Goal: Task Accomplishment & Management: Complete application form

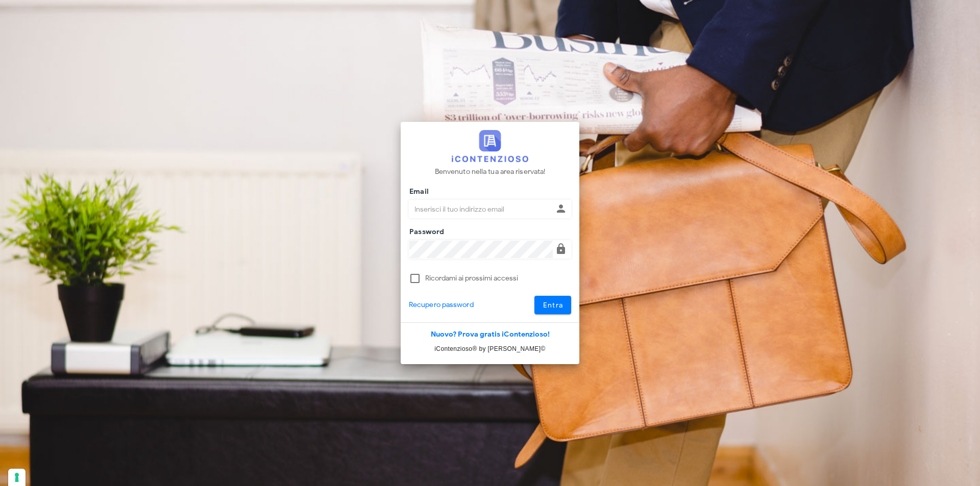
type input "dottbaronegiuseppe@gmail.com"
click at [534, 296] on button "Entra" at bounding box center [552, 305] width 37 height 18
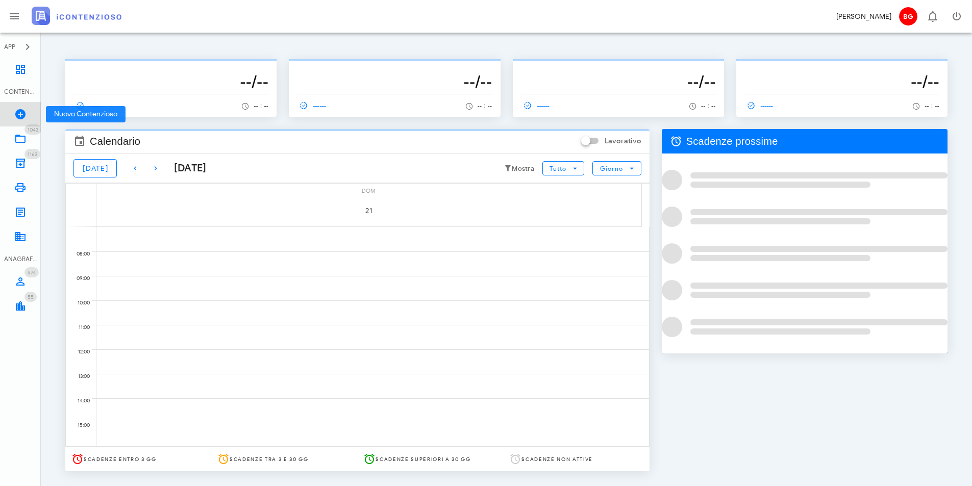
click at [15, 112] on icon at bounding box center [20, 114] width 12 height 12
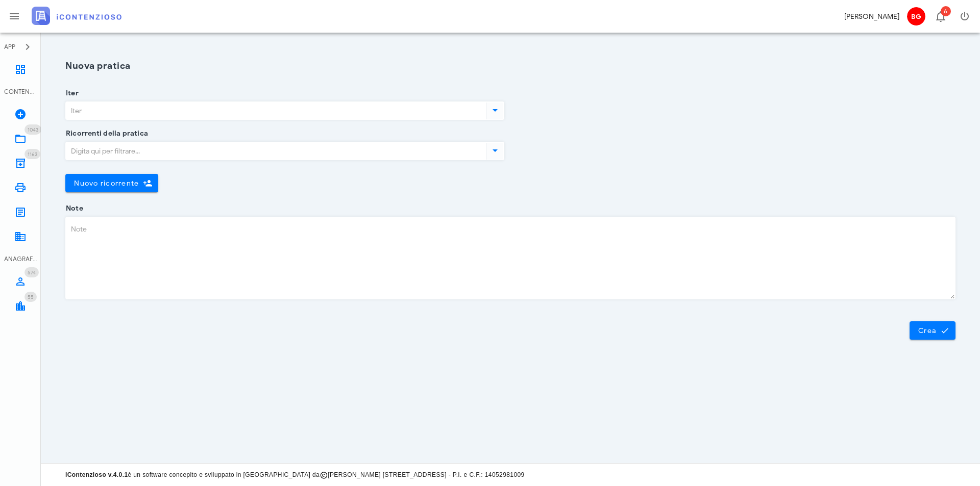
click at [139, 110] on input "Iter" at bounding box center [275, 110] width 418 height 17
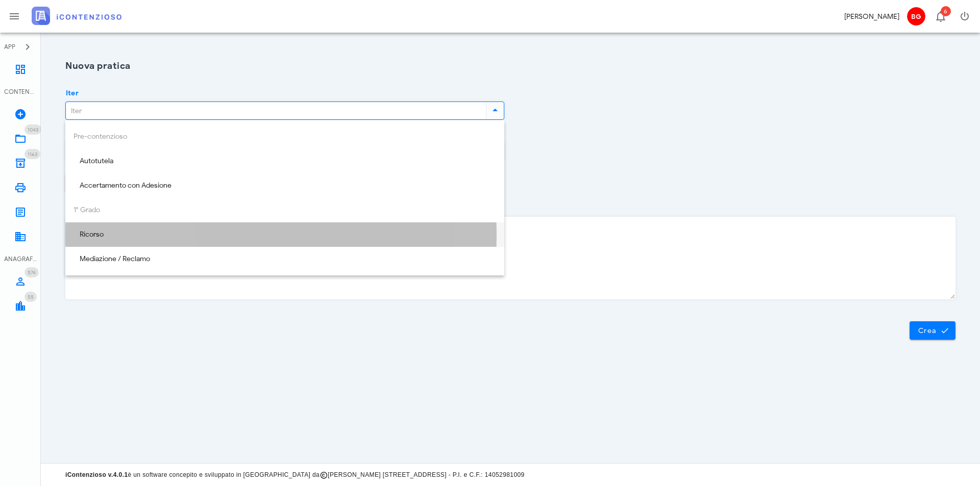
click at [184, 233] on div "Ricorso" at bounding box center [284, 235] width 423 height 9
type input "Ricorso"
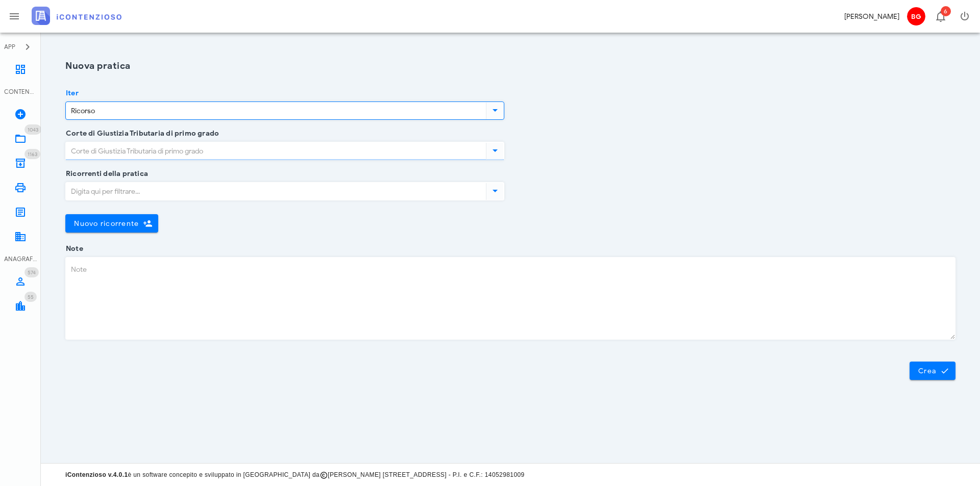
click at [165, 153] on input "Corte di Giustizia Tributaria di primo grado" at bounding box center [275, 150] width 418 height 17
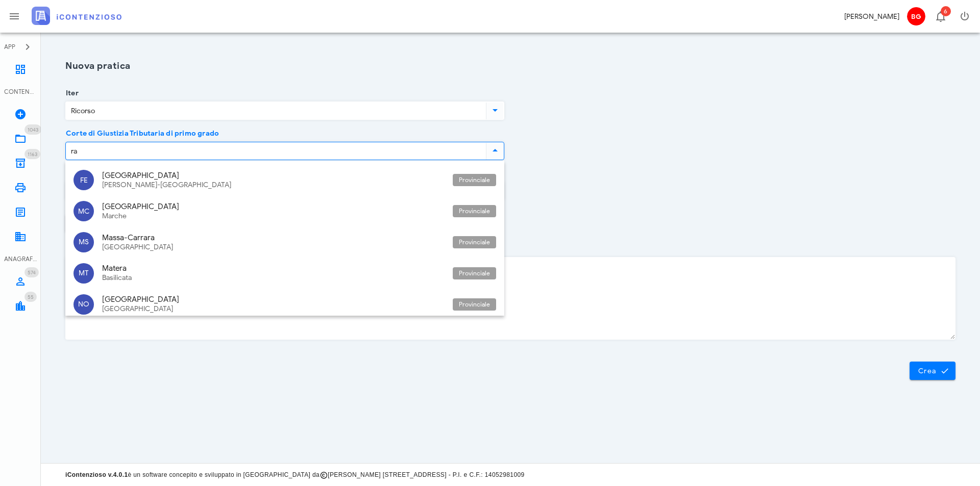
type input "r"
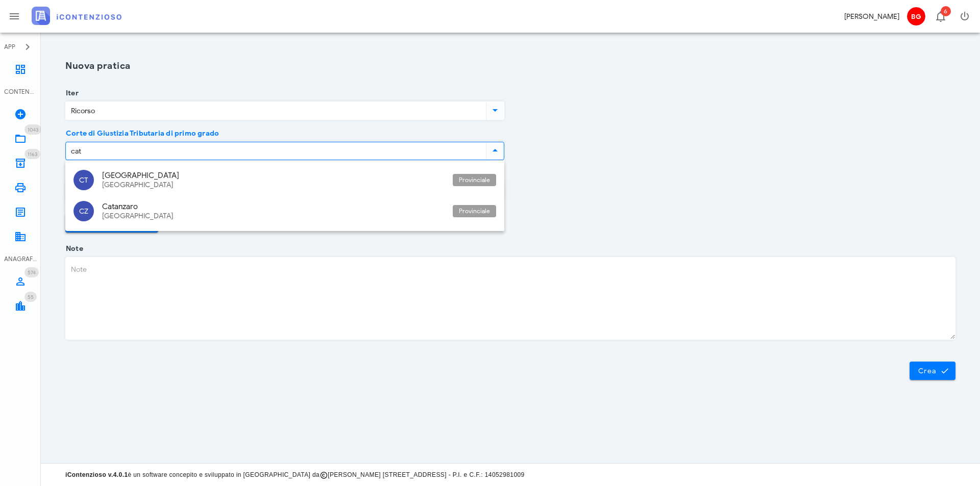
click at [260, 164] on div "CT Catania Sicilia Provinciale CZ Catanzaro Calabria Provinciale" at bounding box center [284, 196] width 439 height 70
click at [254, 172] on div "[GEOGRAPHIC_DATA]" at bounding box center [273, 175] width 342 height 9
type input "[GEOGRAPHIC_DATA]"
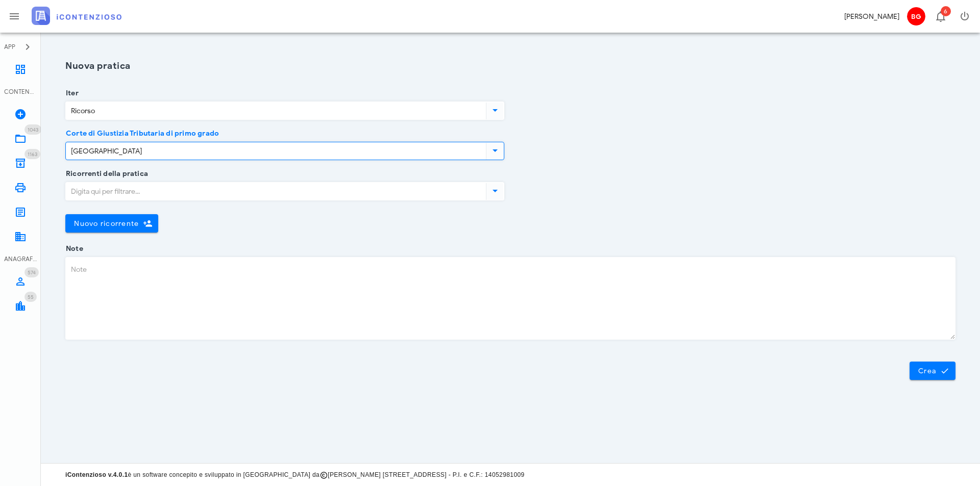
click at [126, 191] on input "Ricorrenti della pratica" at bounding box center [275, 191] width 418 height 17
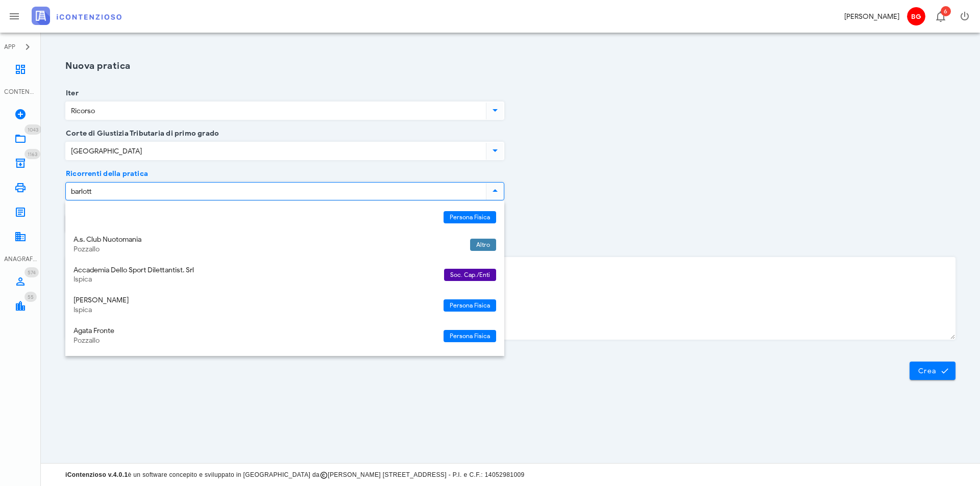
type input "barlotta"
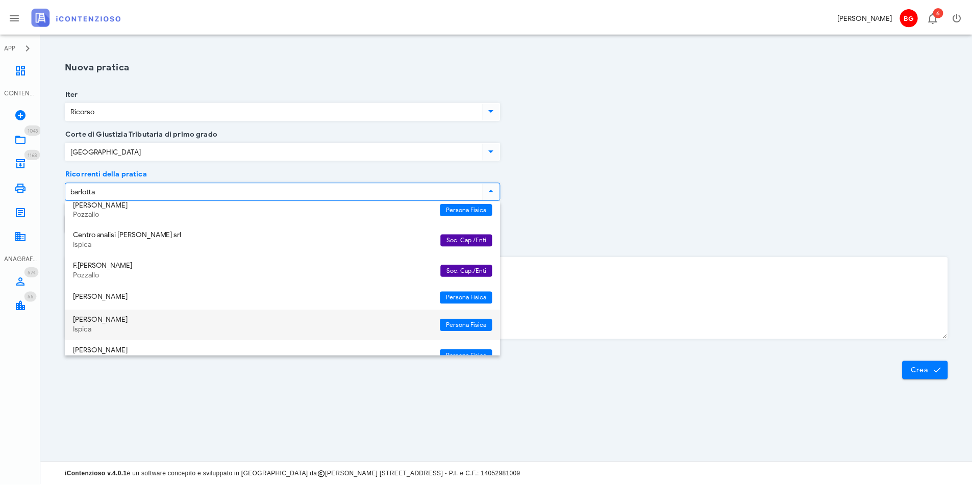
scroll to position [90, 0]
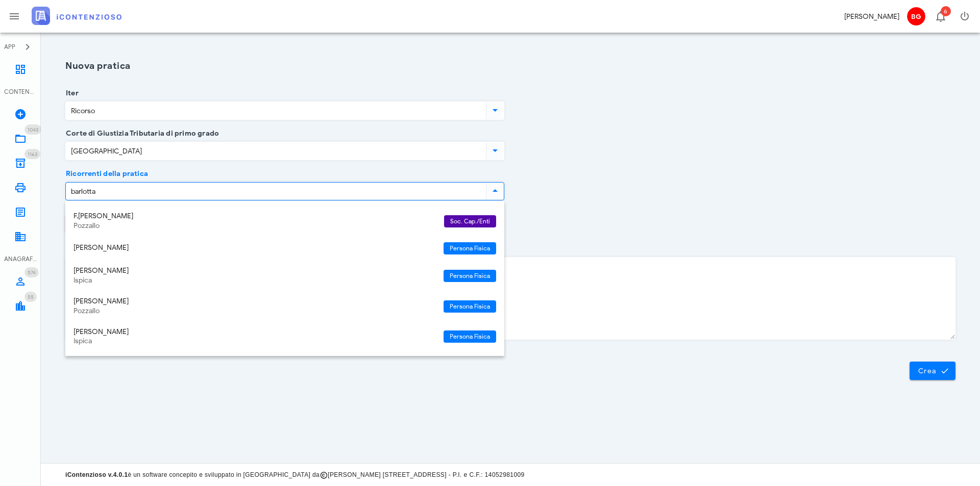
click at [133, 305] on div "[PERSON_NAME]" at bounding box center [254, 302] width 362 height 9
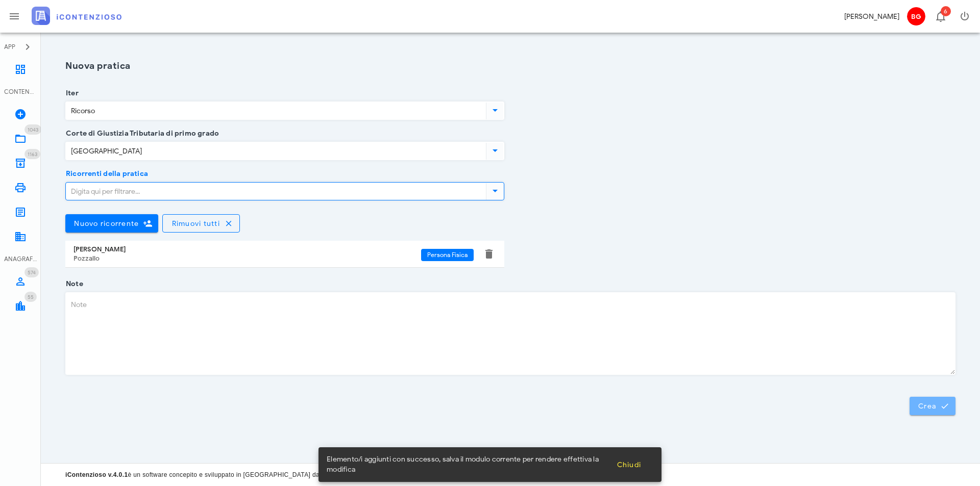
click at [932, 414] on button "Crea" at bounding box center [932, 406] width 46 height 18
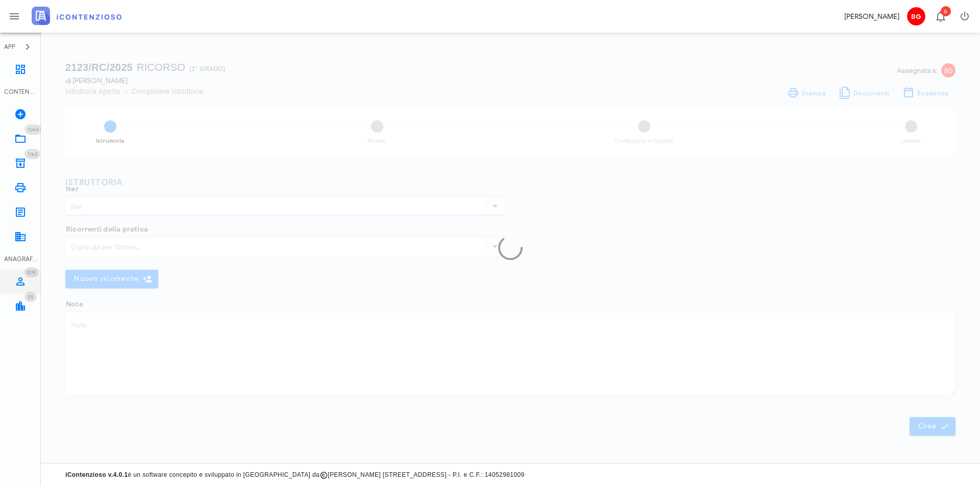
type input "Ricorso"
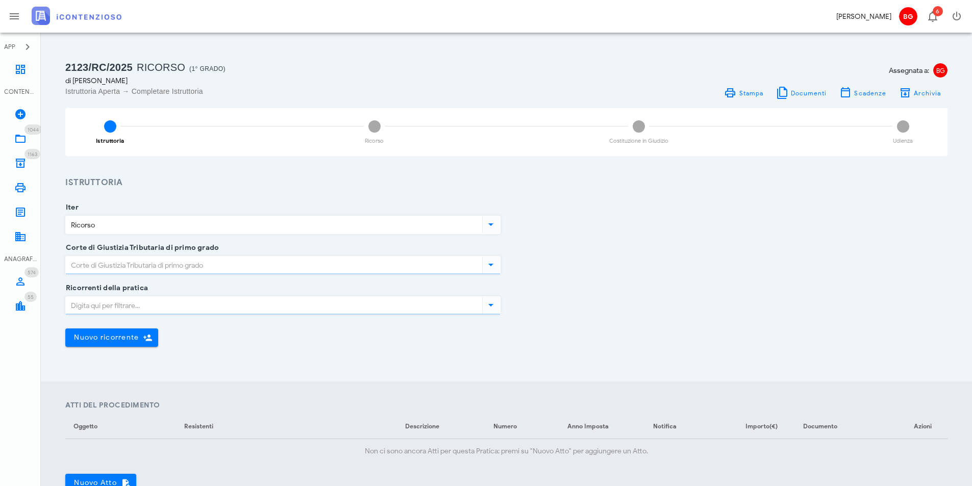
type input "[GEOGRAPHIC_DATA]"
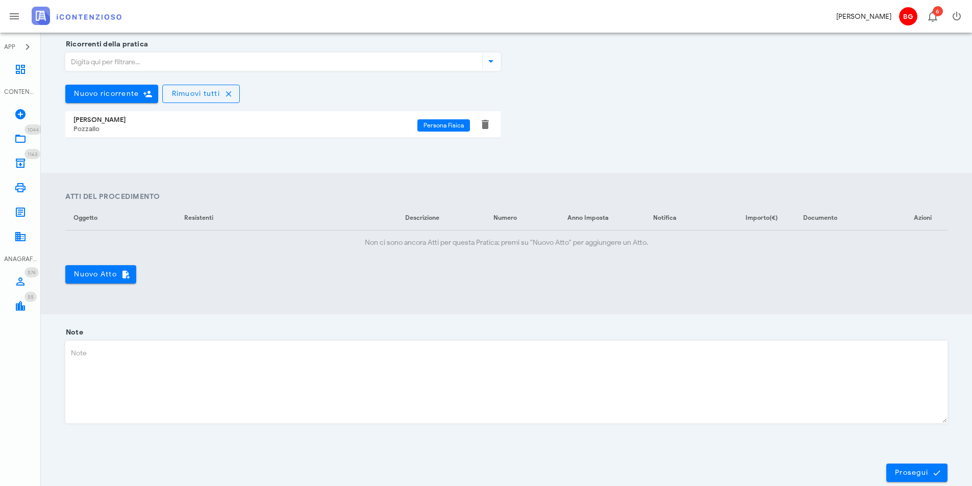
scroll to position [255, 0]
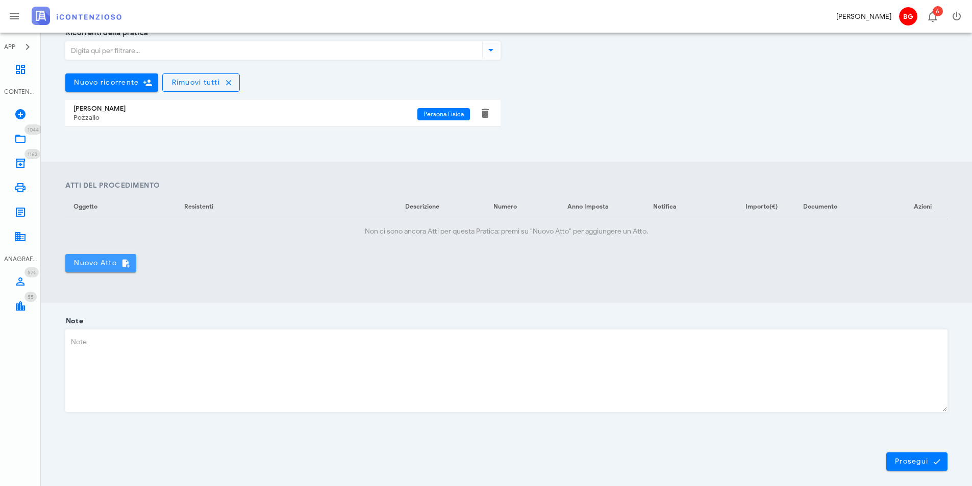
click at [110, 267] on span "Nuovo Atto" at bounding box center [100, 263] width 55 height 9
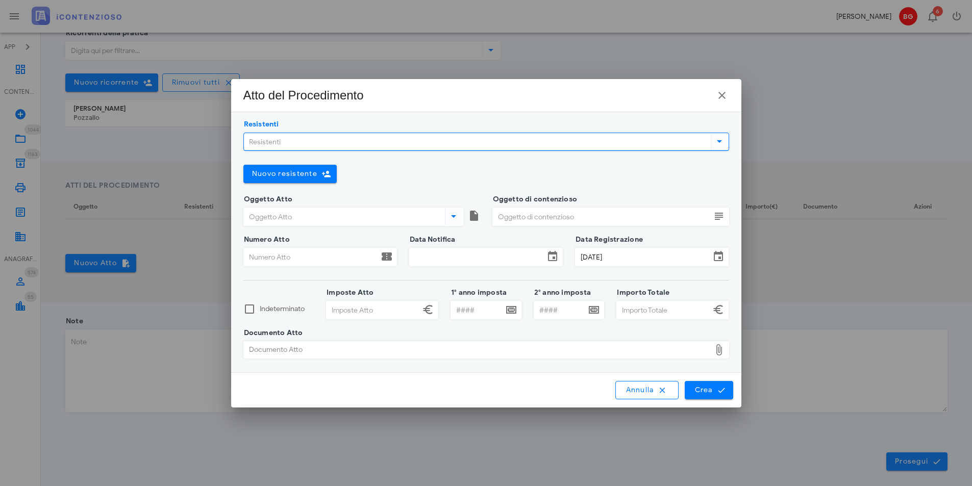
click at [352, 144] on input "Resistenti" at bounding box center [476, 141] width 465 height 17
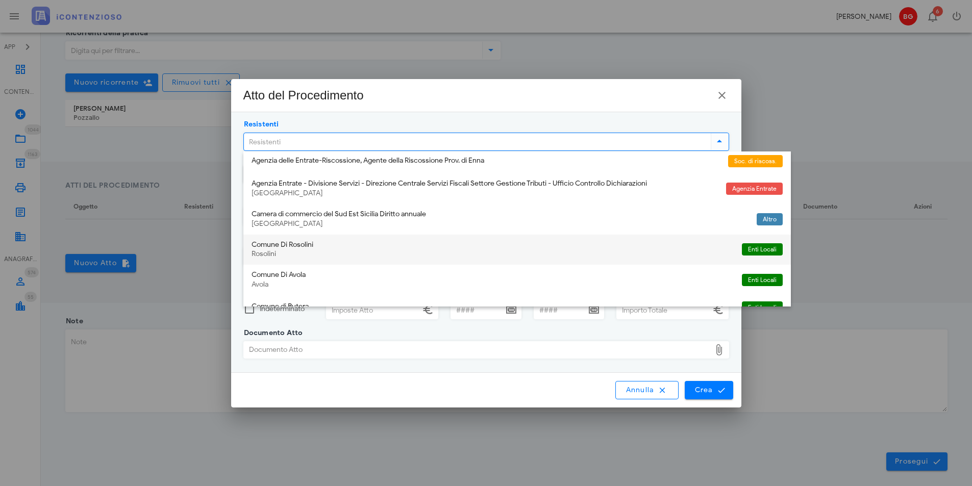
scroll to position [420, 0]
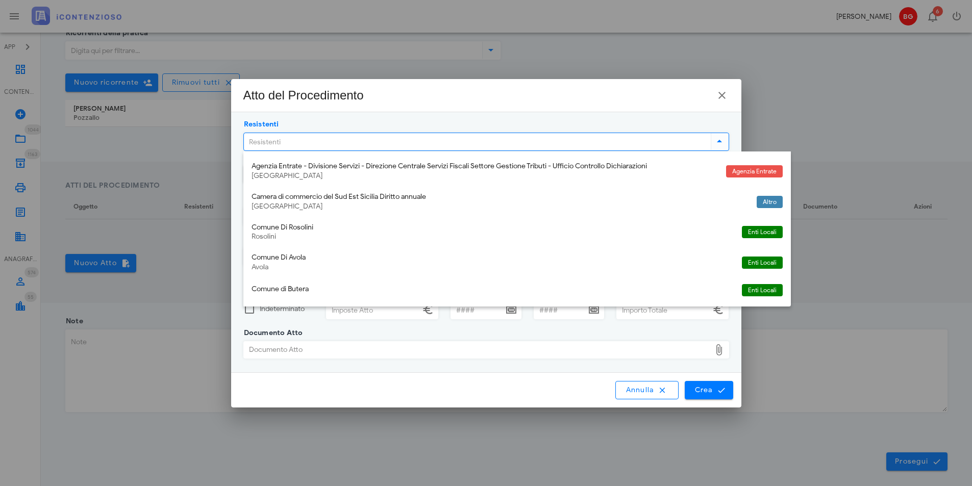
click at [319, 147] on input "Resistenti" at bounding box center [476, 141] width 465 height 17
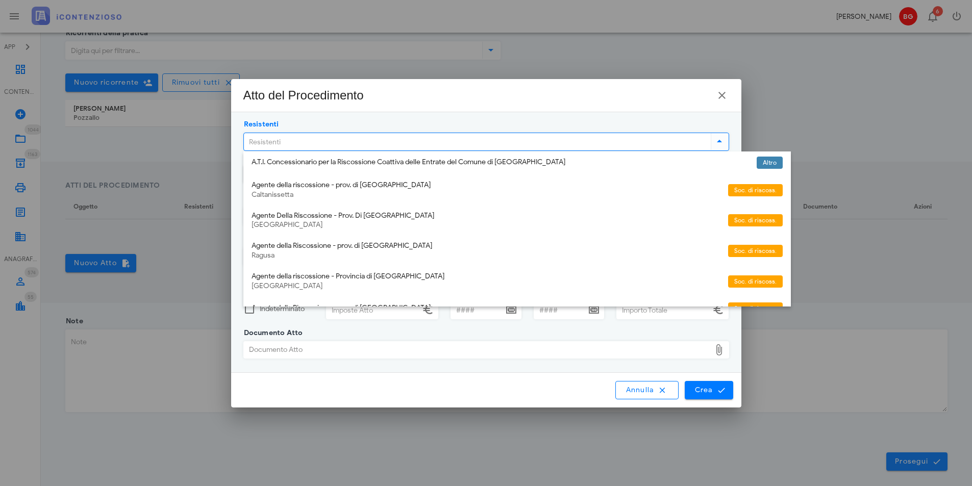
scroll to position [0, 0]
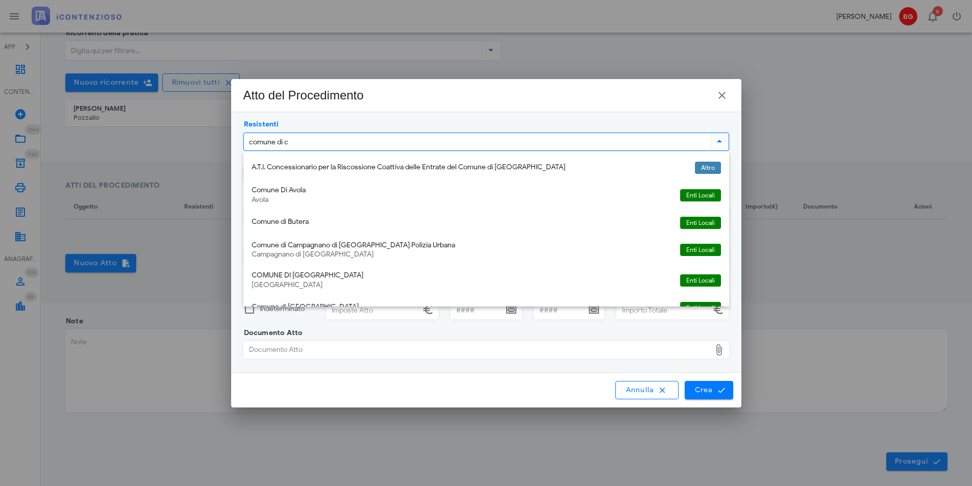
type input "comune di ca"
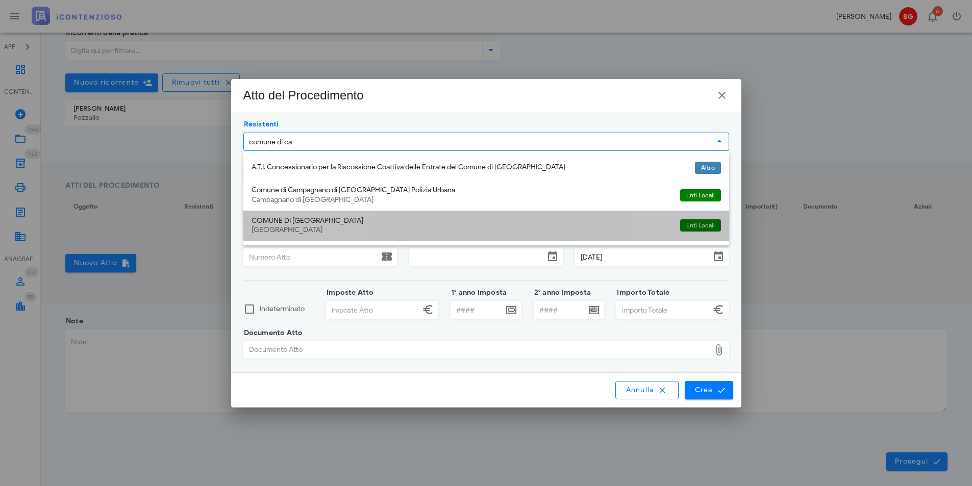
click at [359, 224] on div "COMUNE DI CATANIA" at bounding box center [462, 221] width 420 height 9
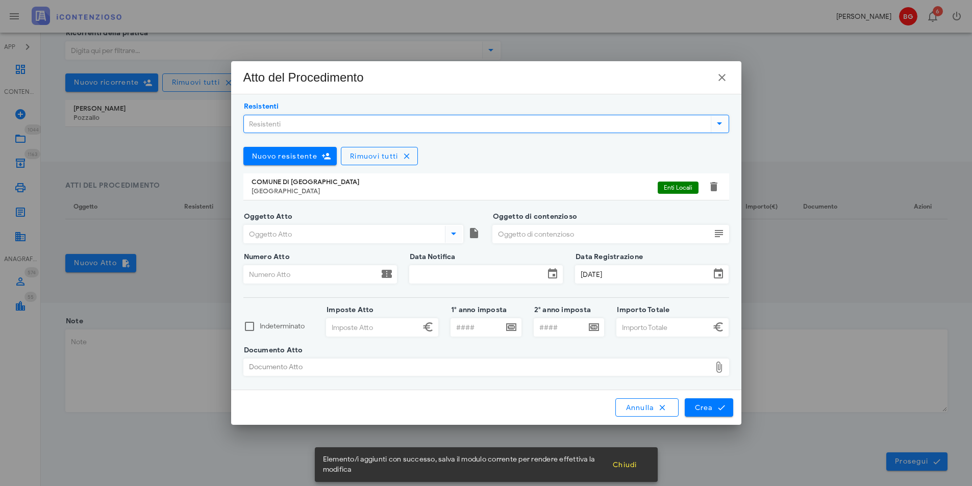
click at [304, 235] on input "Oggetto Atto" at bounding box center [343, 234] width 199 height 17
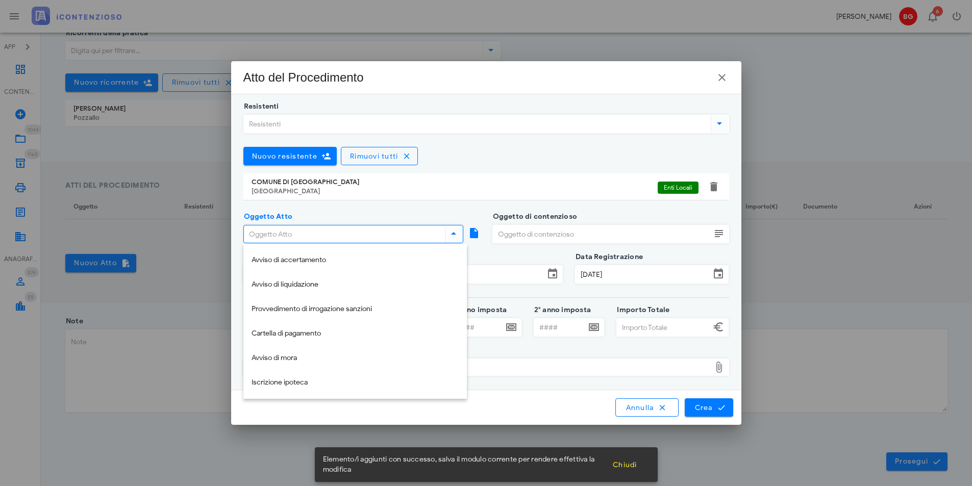
click at [319, 260] on div "Avviso di accertamento" at bounding box center [355, 260] width 207 height 9
type input "Avviso di accertamento"
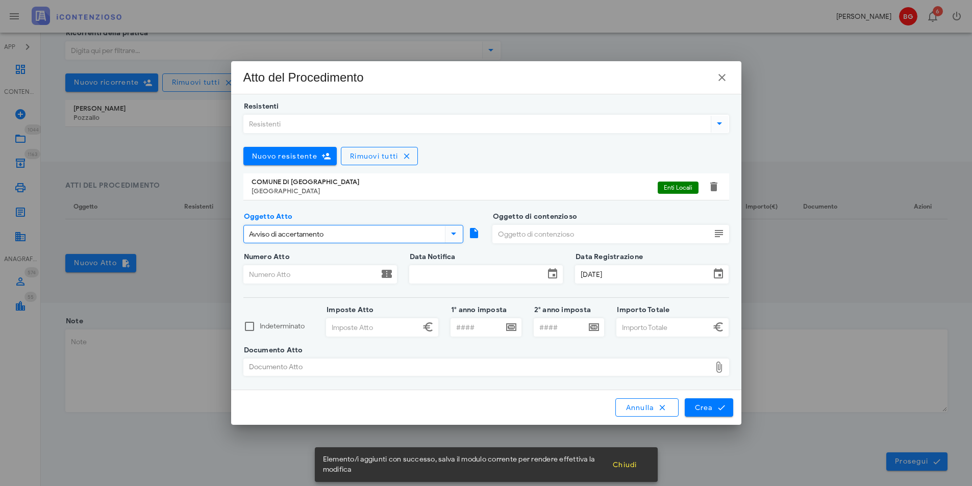
click at [533, 236] on input "Oggetto di contenzioso" at bounding box center [602, 234] width 218 height 17
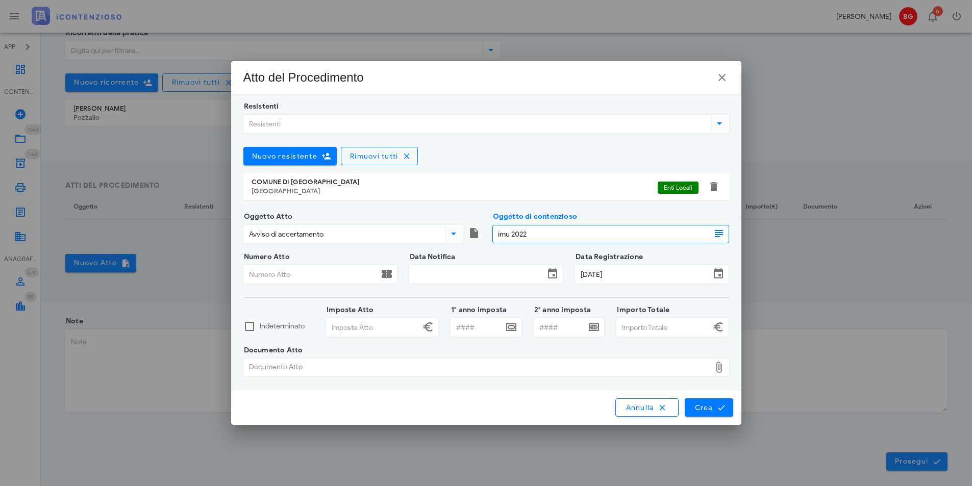
type input "imu 2022"
click at [325, 278] on input "Numero Atto" at bounding box center [311, 274] width 135 height 17
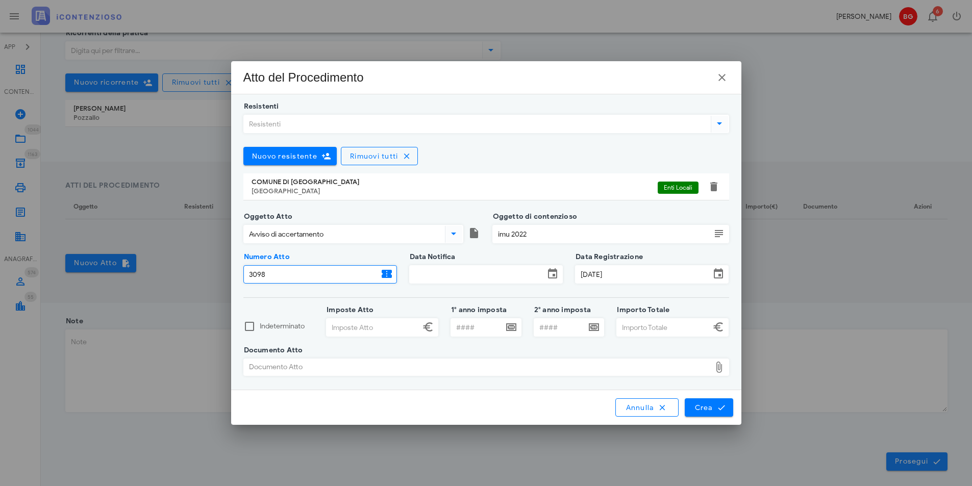
type input "3098"
click at [486, 279] on input "Data Notifica" at bounding box center [477, 274] width 135 height 17
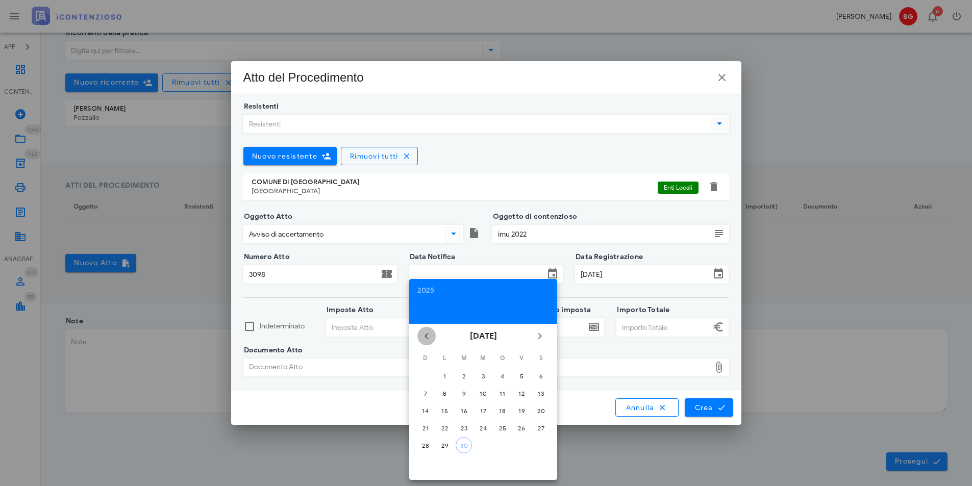
click at [425, 333] on icon "Il mese scorso" at bounding box center [426, 336] width 12 height 12
click at [447, 393] on div "4" at bounding box center [445, 394] width 16 height 8
type input "[DATE]"
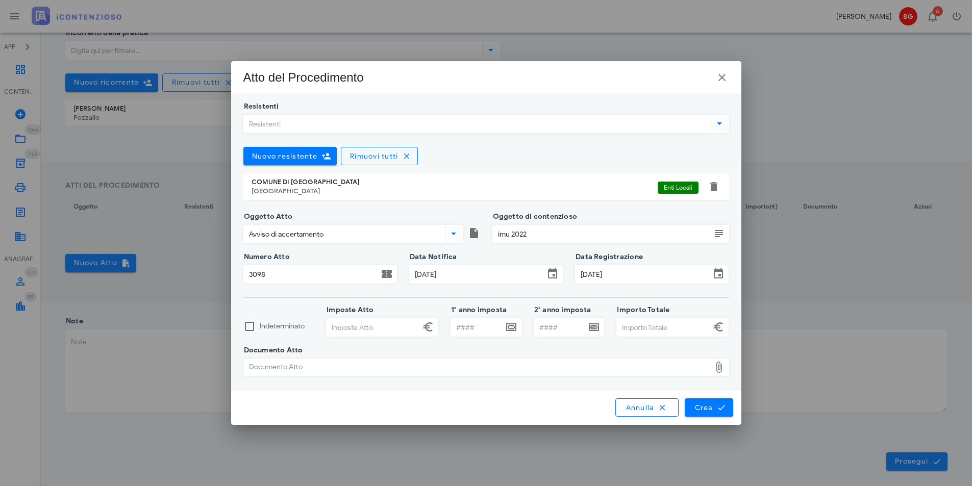
click at [380, 327] on input "Imposte Atto" at bounding box center [373, 327] width 93 height 17
click at [368, 324] on input "Imposte Atto" at bounding box center [373, 327] width 93 height 17
type input "724,00"
click at [662, 331] on input "Importo Totale" at bounding box center [663, 327] width 93 height 17
click at [592, 369] on div "Documento Atto" at bounding box center [477, 367] width 467 height 16
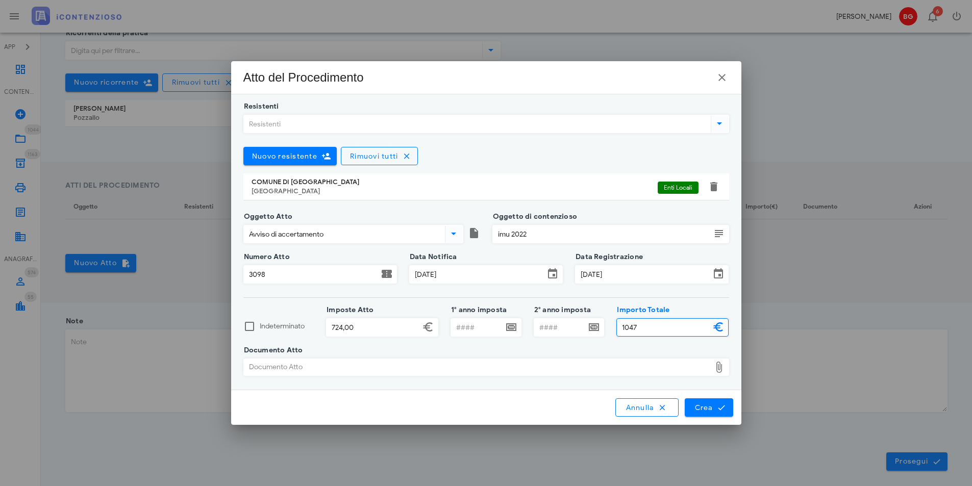
type input "1.047,00"
type input "C:\fakepath\7430.pdf"
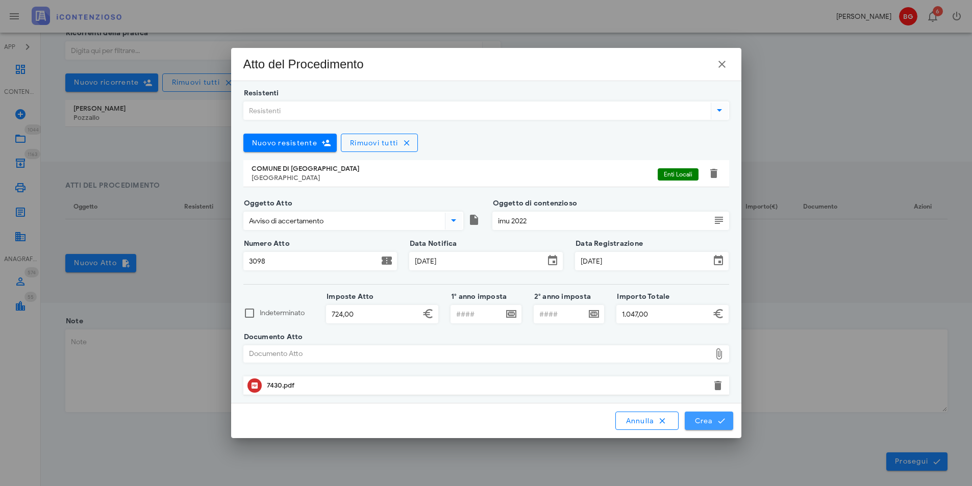
click at [720, 424] on icon "submit" at bounding box center [721, 420] width 9 height 9
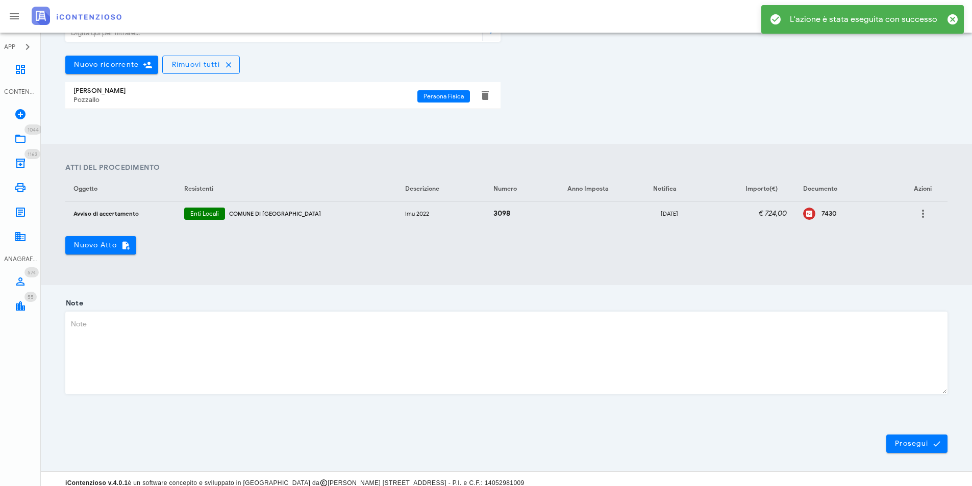
scroll to position [281, 0]
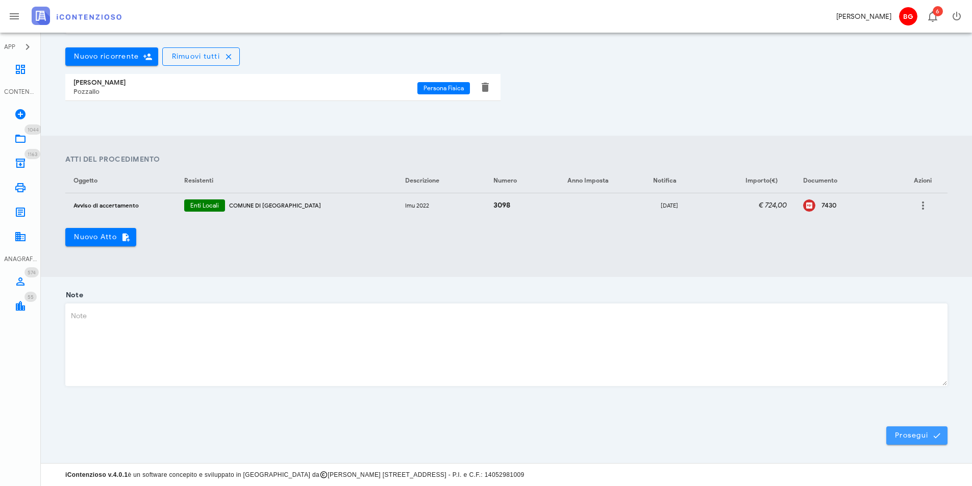
click at [931, 437] on span "Prosegui" at bounding box center [917, 435] width 45 height 9
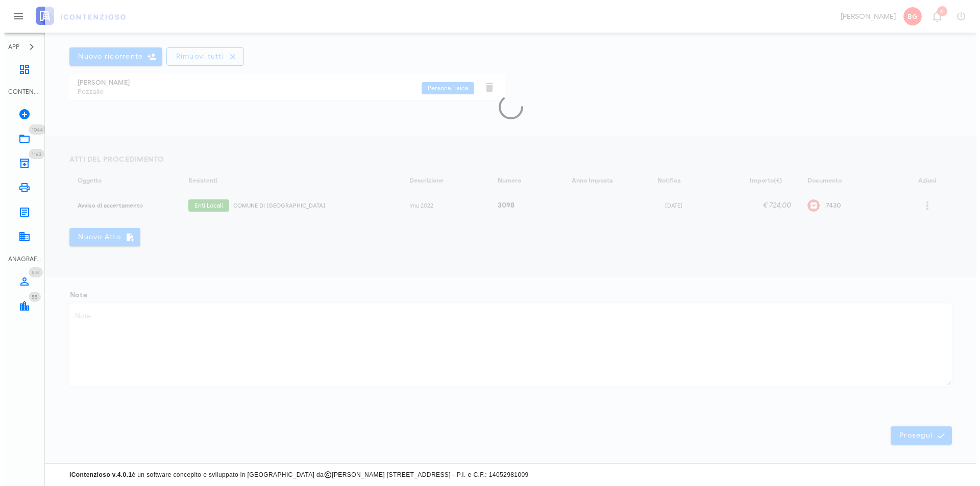
scroll to position [0, 0]
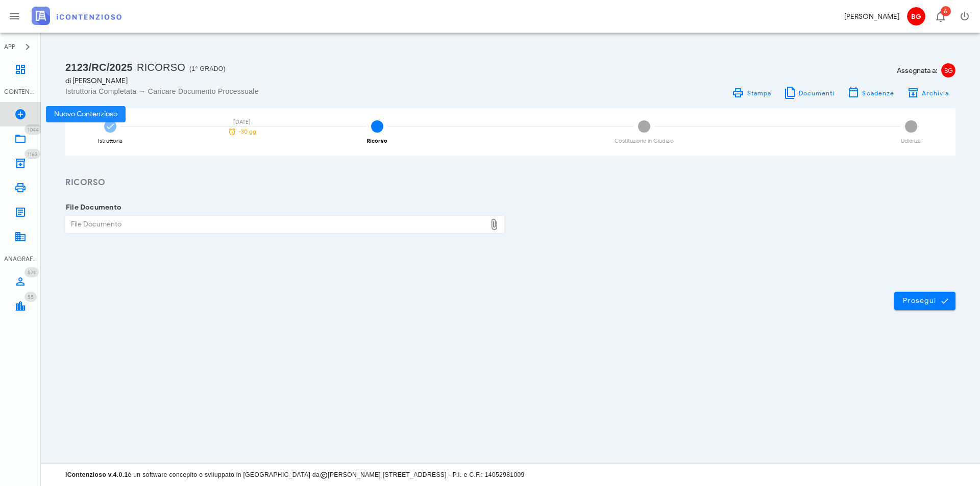
click at [20, 117] on icon at bounding box center [20, 114] width 12 height 12
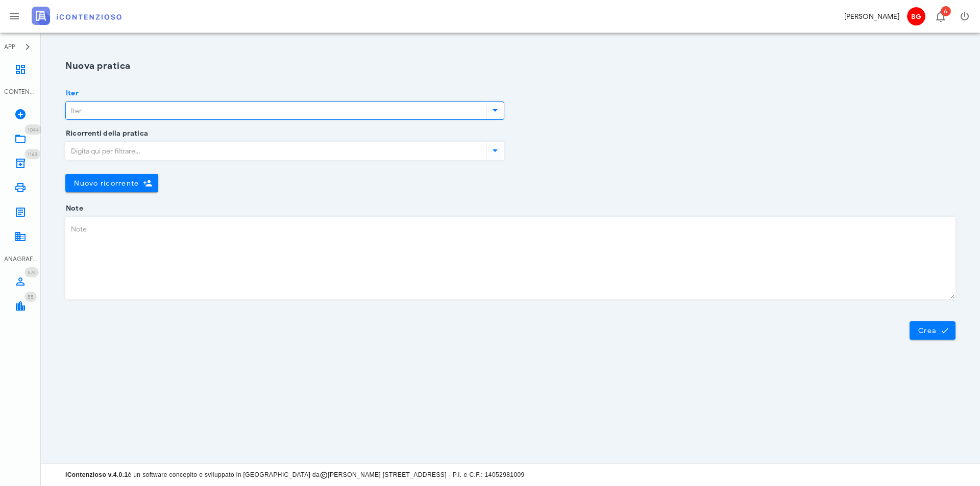
click at [328, 116] on input "Iter" at bounding box center [275, 110] width 418 height 17
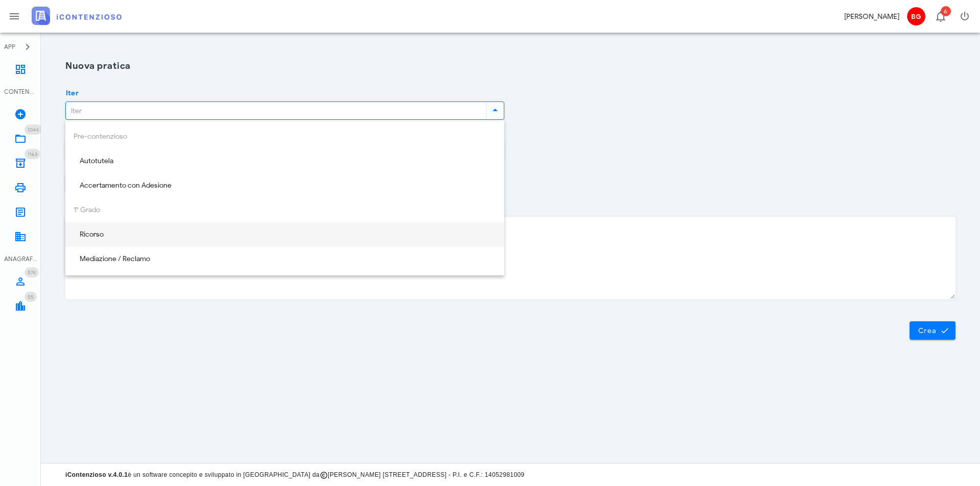
click at [236, 236] on div "Ricorso" at bounding box center [284, 235] width 423 height 9
type input "Ricorso"
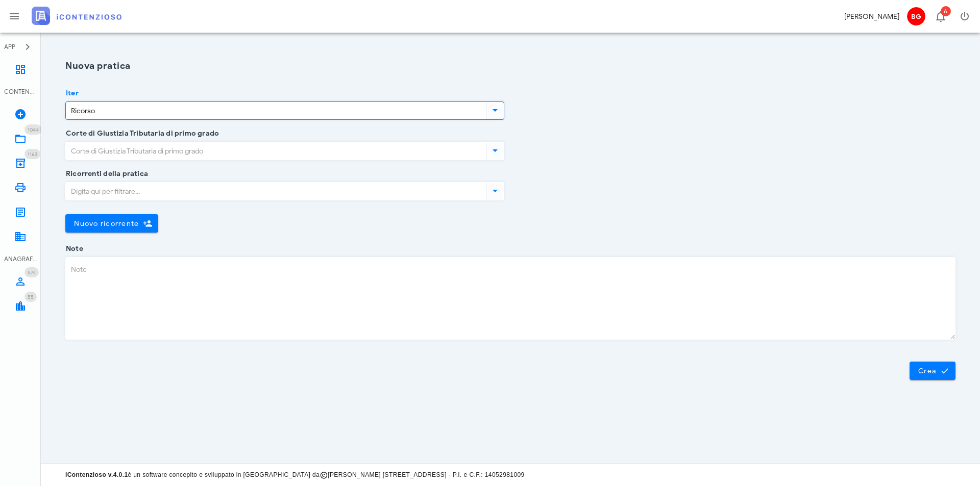
click at [239, 153] on input "Corte di Giustizia Tributaria di primo grado" at bounding box center [275, 150] width 418 height 17
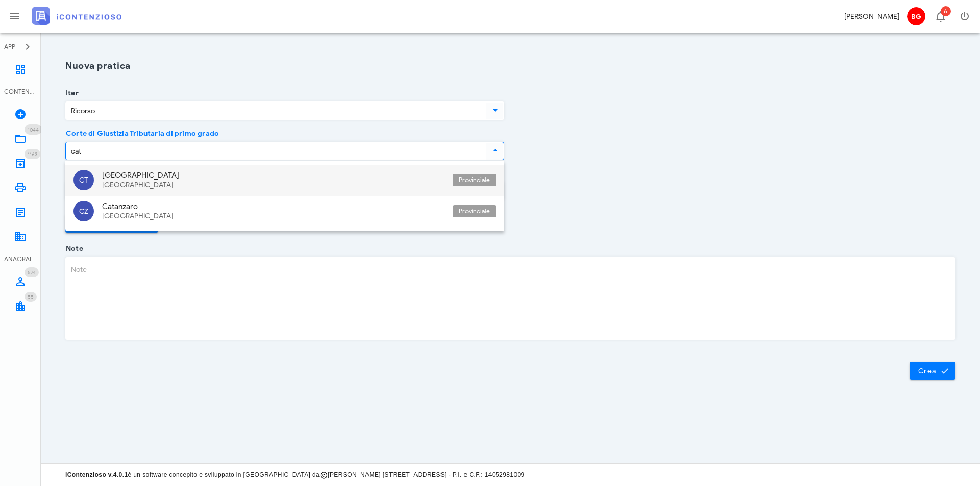
click at [226, 170] on div "Catania Sicilia" at bounding box center [273, 180] width 342 height 31
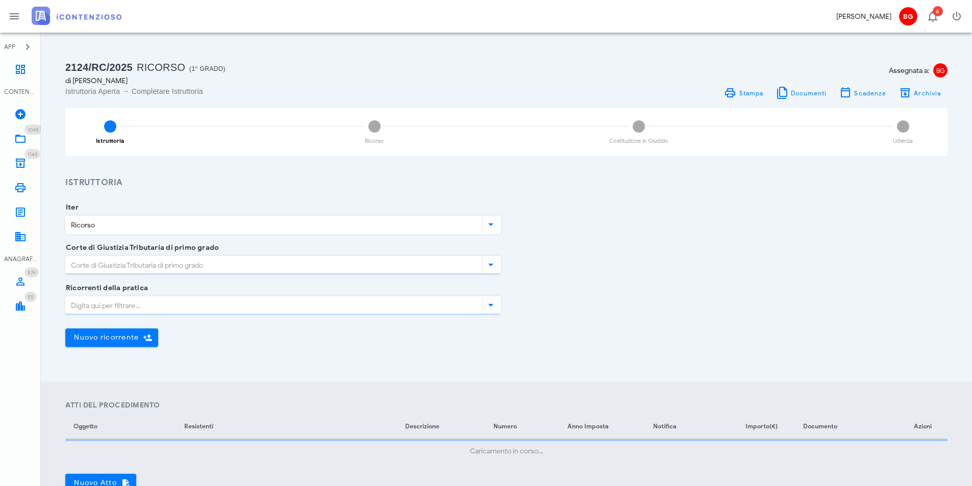
type input "[GEOGRAPHIC_DATA]"
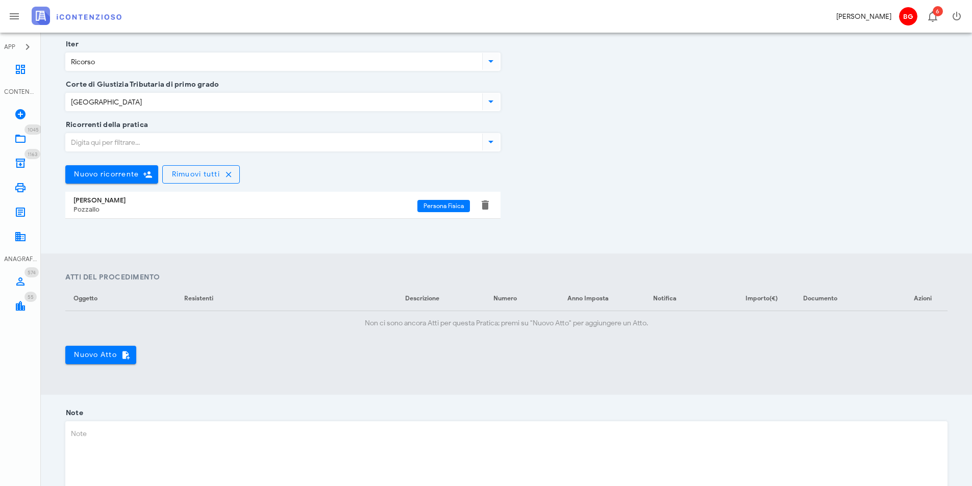
scroll to position [204, 0]
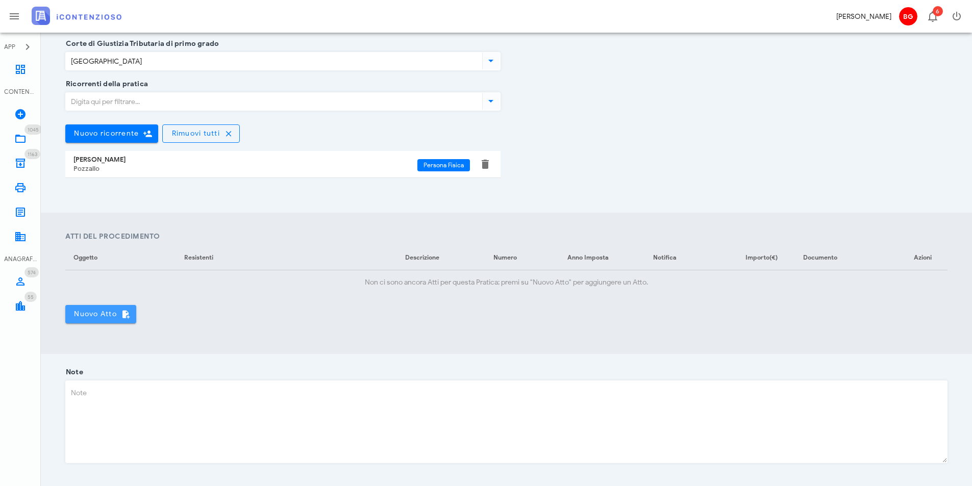
click at [107, 316] on span "Nuovo Atto" at bounding box center [100, 314] width 55 height 9
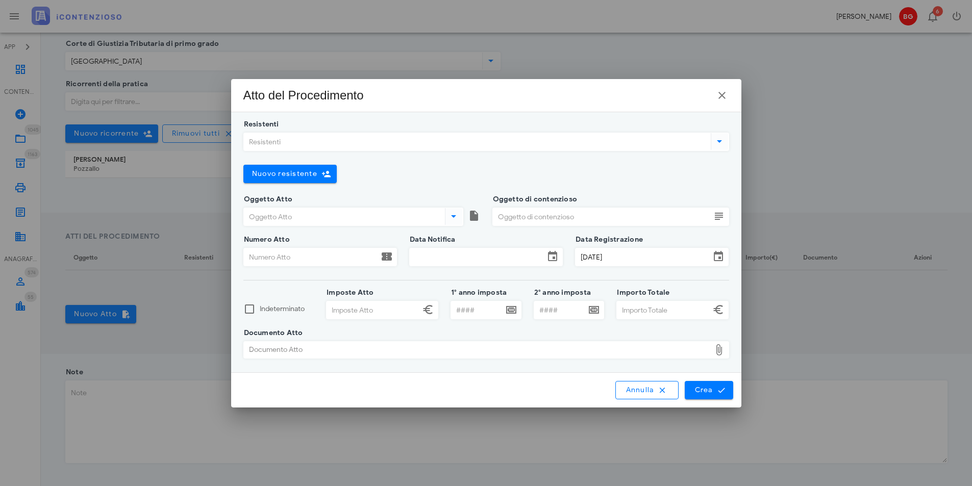
click at [341, 135] on input "Resistenti" at bounding box center [476, 141] width 465 height 17
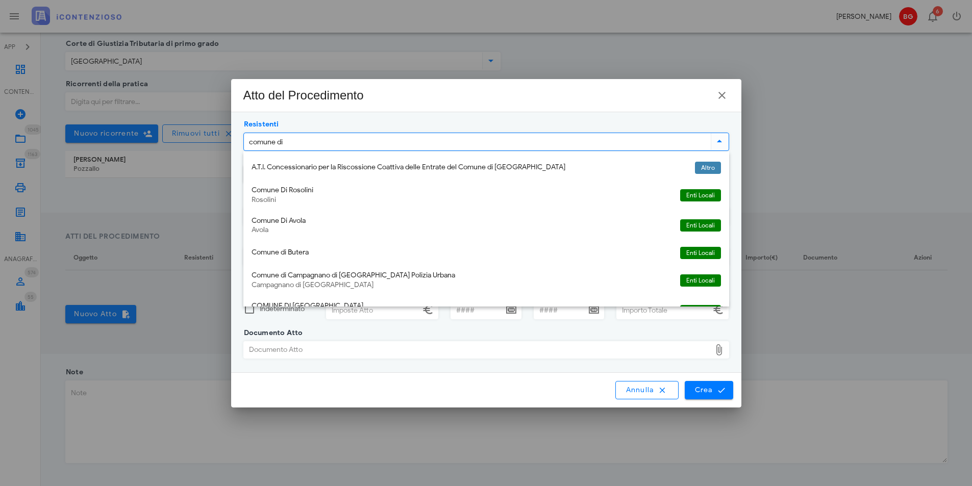
type input "comune di c"
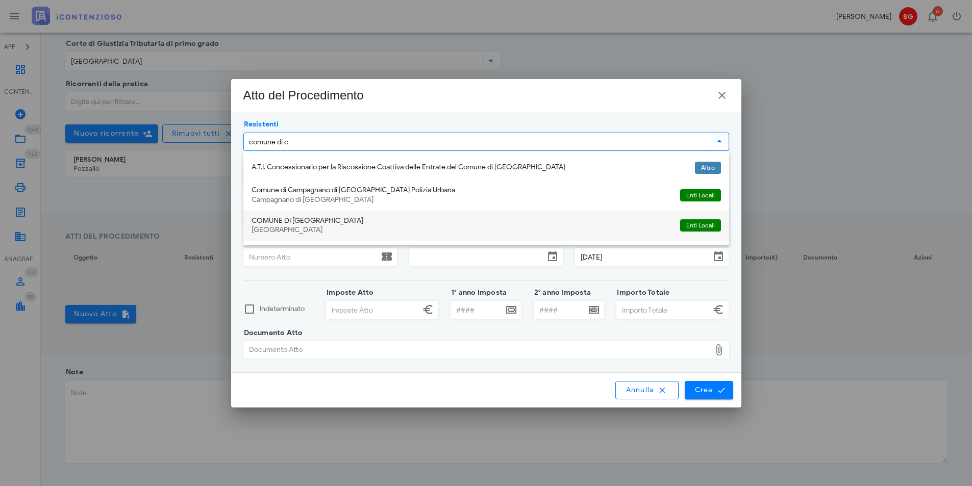
click at [385, 225] on div "COMUNE DI CATANIA" at bounding box center [462, 221] width 420 height 9
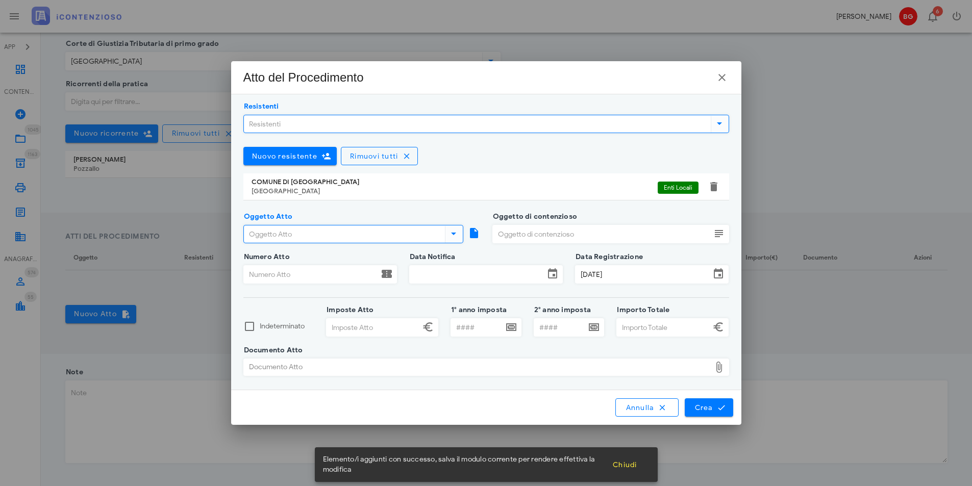
click at [296, 233] on input "Oggetto Atto" at bounding box center [343, 234] width 199 height 17
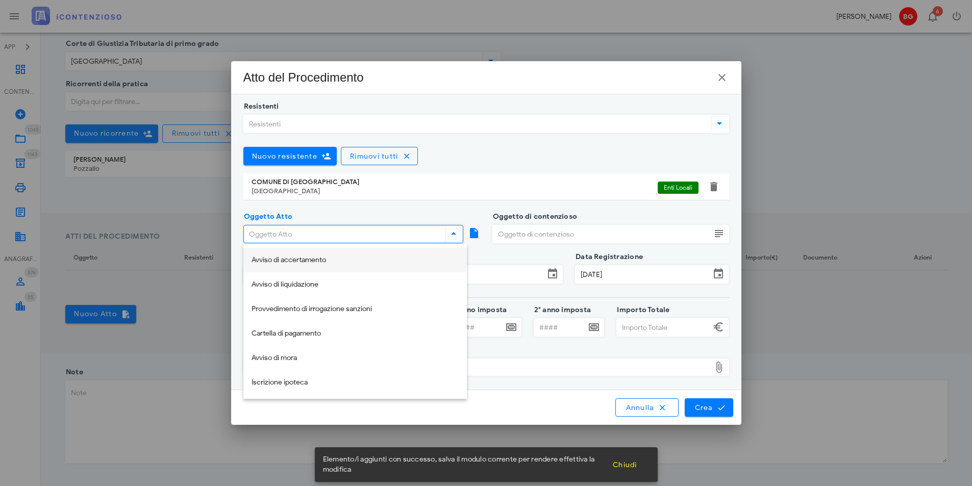
click at [282, 260] on div "Avviso di accertamento" at bounding box center [355, 260] width 207 height 9
type input "Avviso di accertamento"
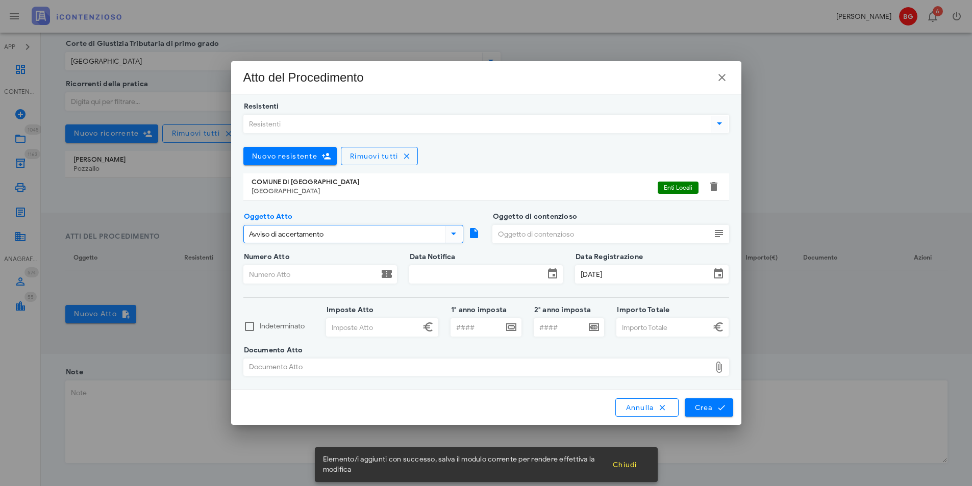
click at [634, 239] on input "Oggetto di contenzioso" at bounding box center [602, 234] width 218 height 17
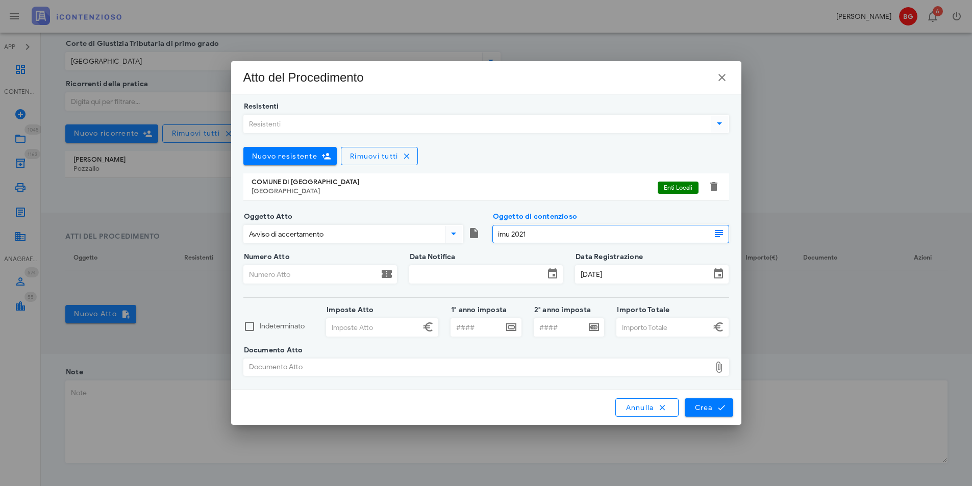
type input "imu 2021"
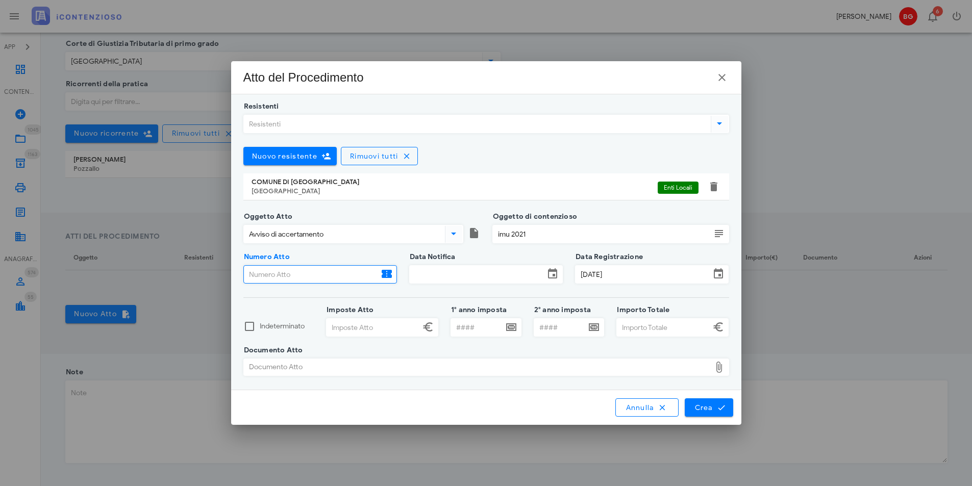
click at [309, 273] on input "Numero Atto" at bounding box center [311, 274] width 135 height 17
type input "3927"
click at [453, 275] on input "Data Notifica" at bounding box center [477, 274] width 135 height 17
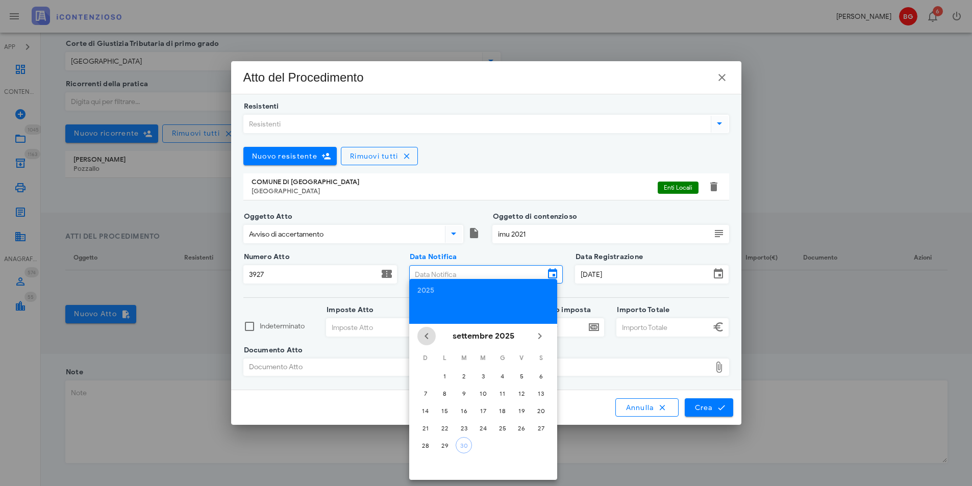
click at [427, 337] on icon "Il mese scorso" at bounding box center [426, 336] width 12 height 12
click at [445, 398] on button "4" at bounding box center [445, 393] width 16 height 16
type input "[DATE]"
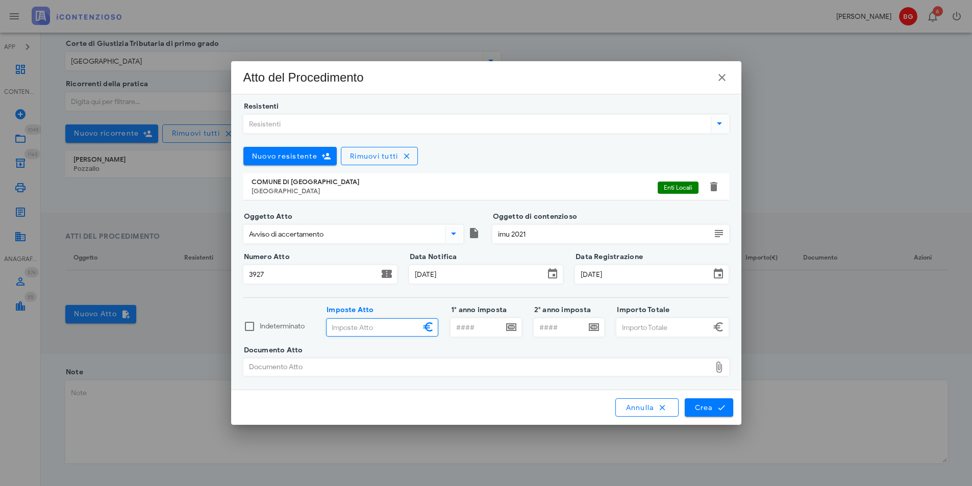
click at [373, 325] on input "Imposte Atto" at bounding box center [373, 327] width 93 height 17
click at [385, 331] on input "Imposte Atto" at bounding box center [373, 327] width 93 height 17
type input "724,00"
click at [651, 329] on input "Importo Totale" at bounding box center [663, 327] width 93 height 17
click at [552, 372] on div "Documento Atto" at bounding box center [477, 367] width 467 height 16
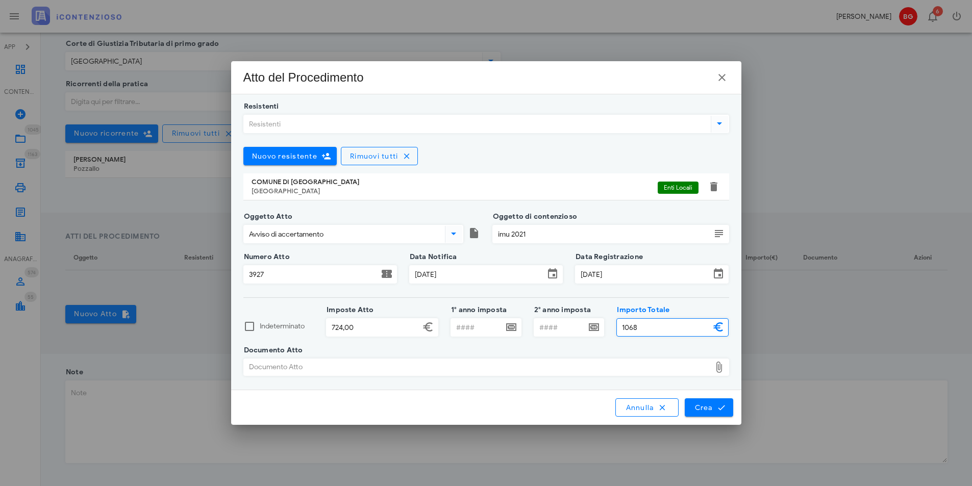
type input "1.068,00"
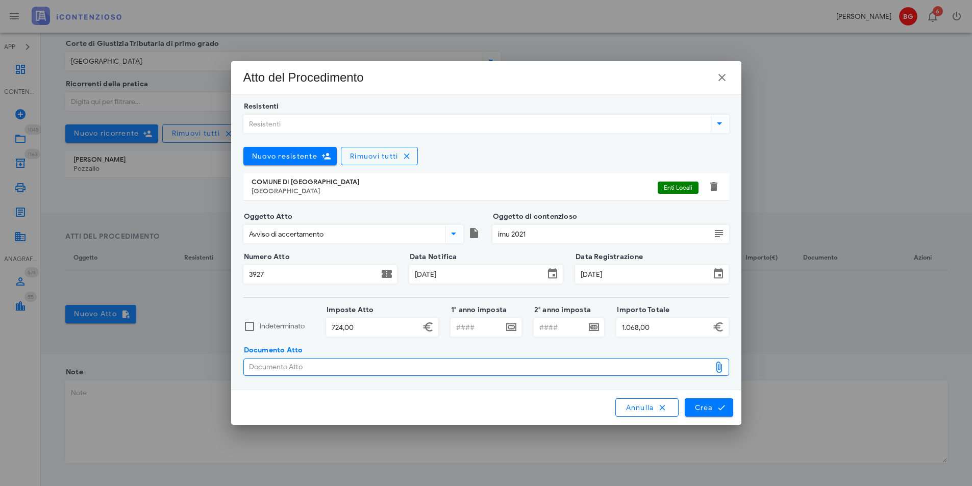
type input "C:\fakepath\7429.pdf"
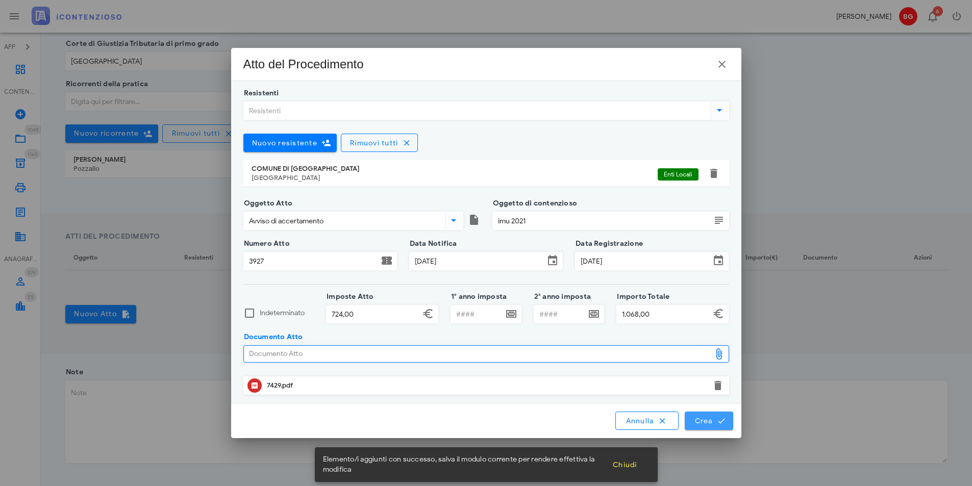
click at [718, 422] on icon "submit" at bounding box center [721, 420] width 9 height 9
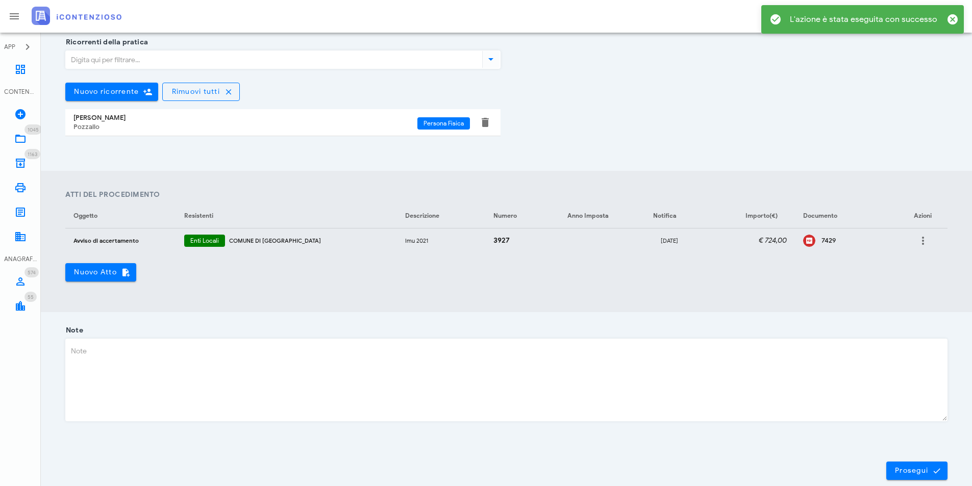
scroll to position [281, 0]
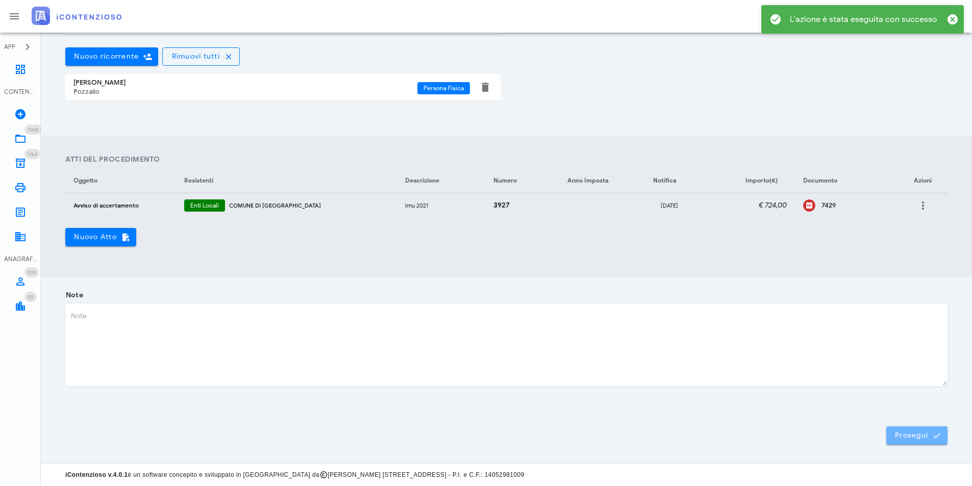
click at [941, 439] on icon "submit" at bounding box center [936, 435] width 9 height 9
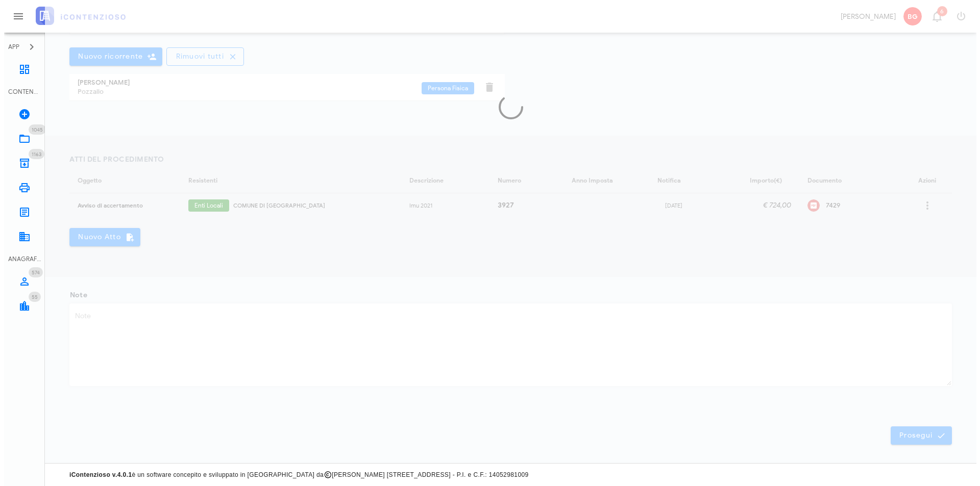
scroll to position [0, 0]
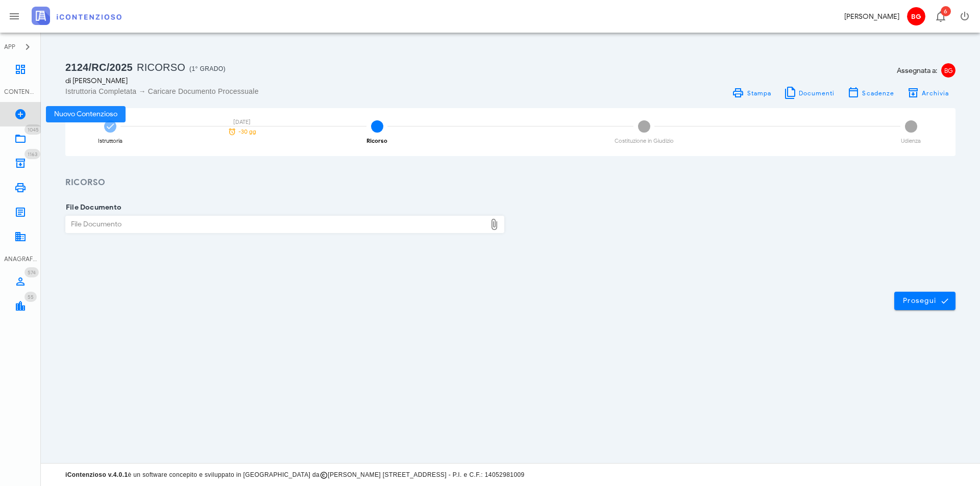
click at [15, 112] on icon at bounding box center [20, 114] width 12 height 12
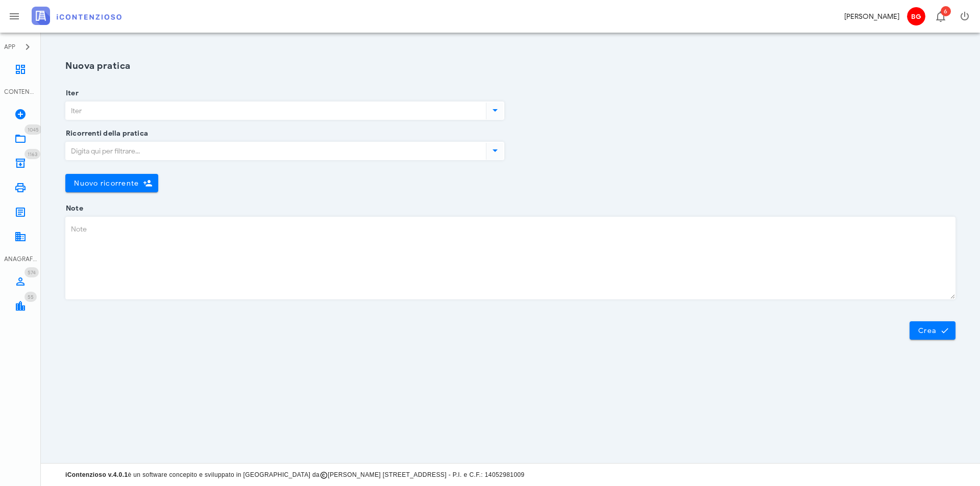
click at [211, 110] on input "Iter" at bounding box center [275, 110] width 418 height 17
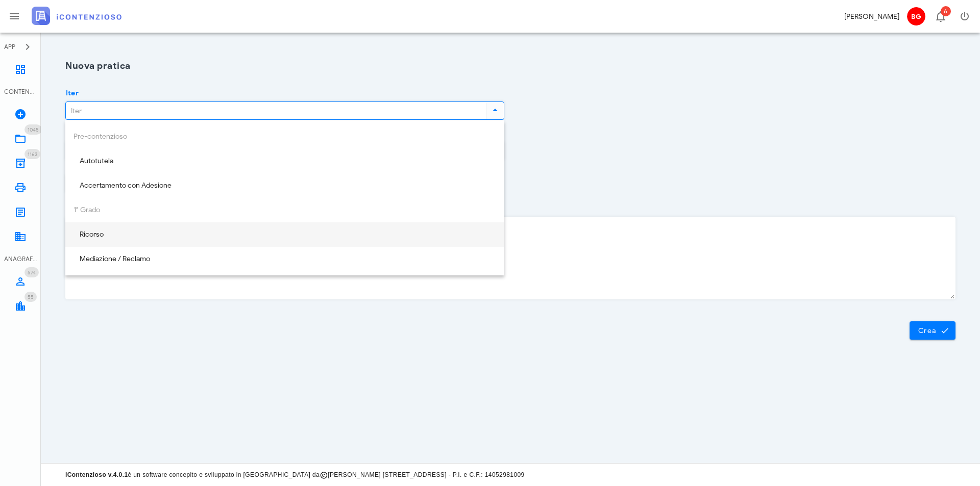
click at [153, 233] on div "Ricorso" at bounding box center [284, 235] width 423 height 9
type input "Ricorso"
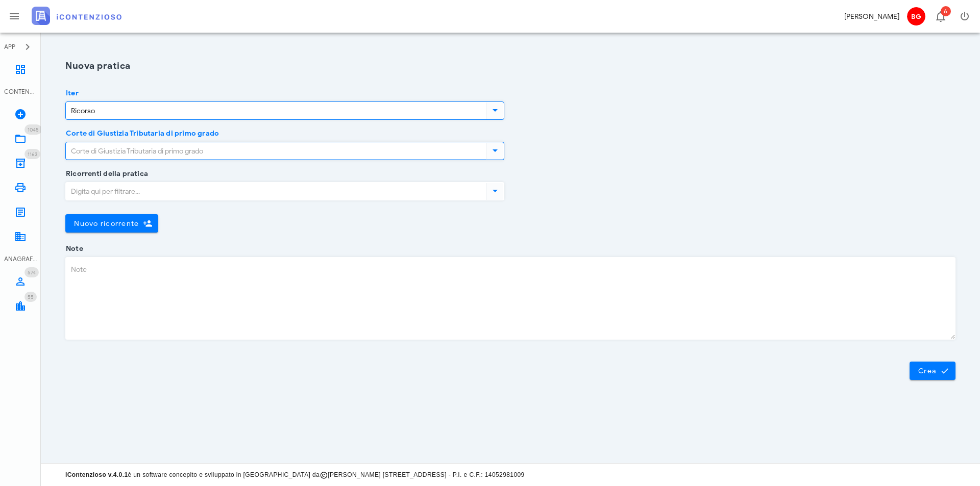
click at [194, 152] on input "Corte di Giustizia Tributaria di primo grado" at bounding box center [275, 150] width 418 height 17
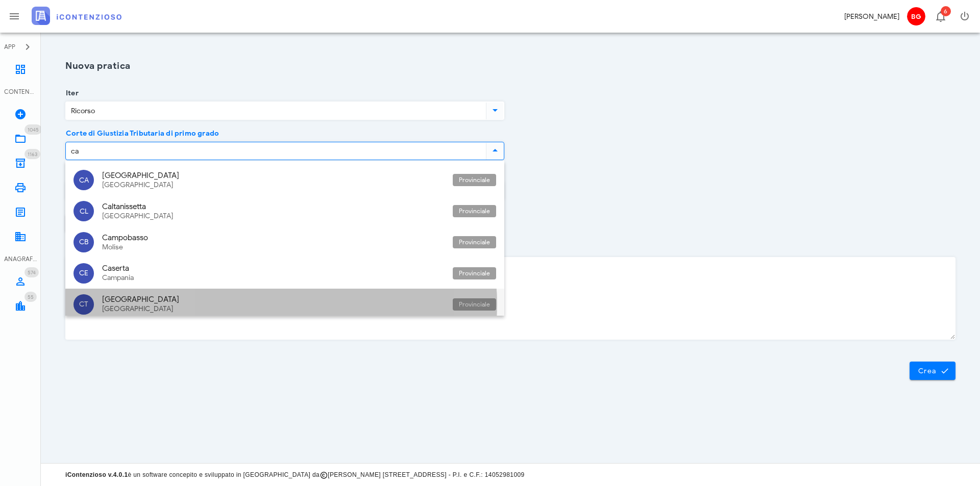
click at [164, 304] on div "[GEOGRAPHIC_DATA]" at bounding box center [273, 299] width 342 height 9
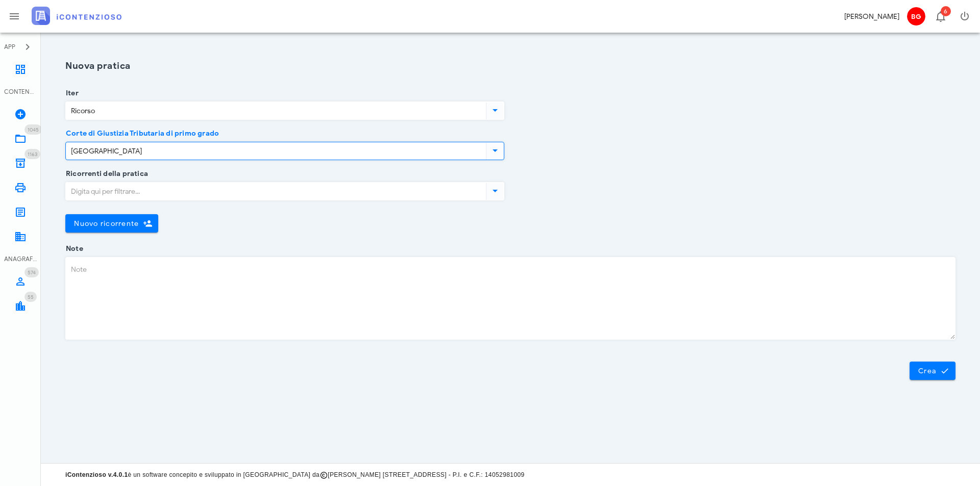
type input "[GEOGRAPHIC_DATA]"
click at [155, 177] on div "Ricorrenti della pratica" at bounding box center [284, 194] width 439 height 40
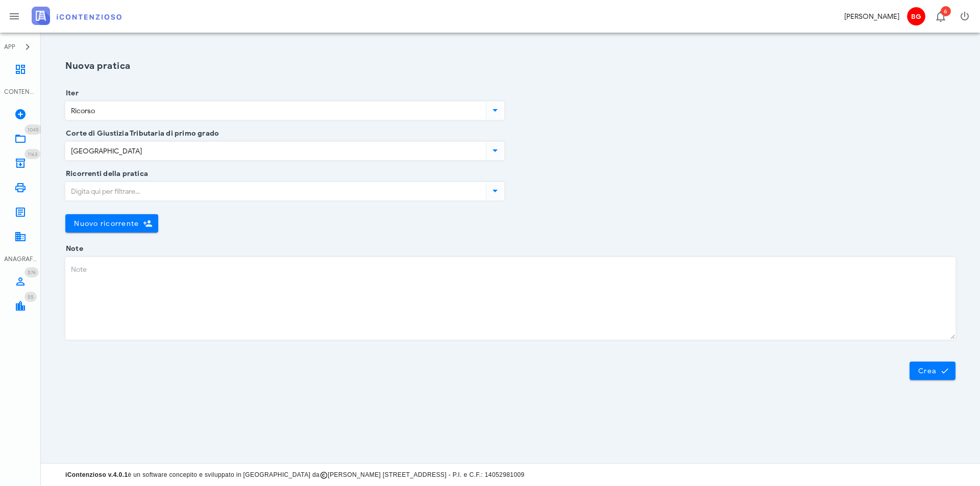
click at [151, 195] on input "Ricorrenti della pratica" at bounding box center [275, 191] width 418 height 17
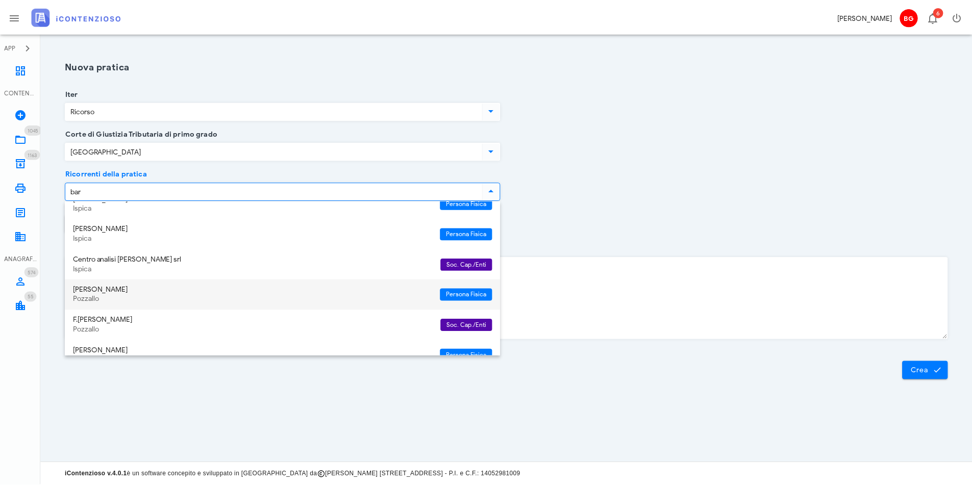
scroll to position [204, 0]
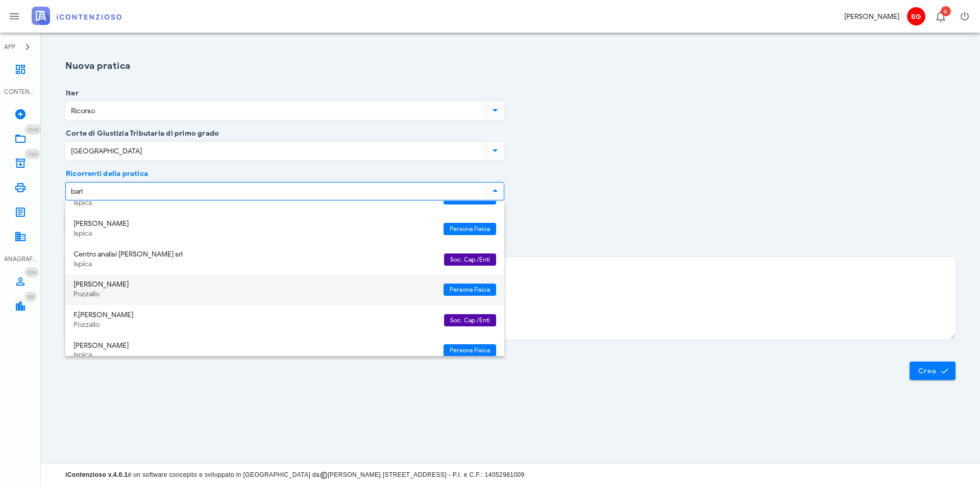
type input "barlo"
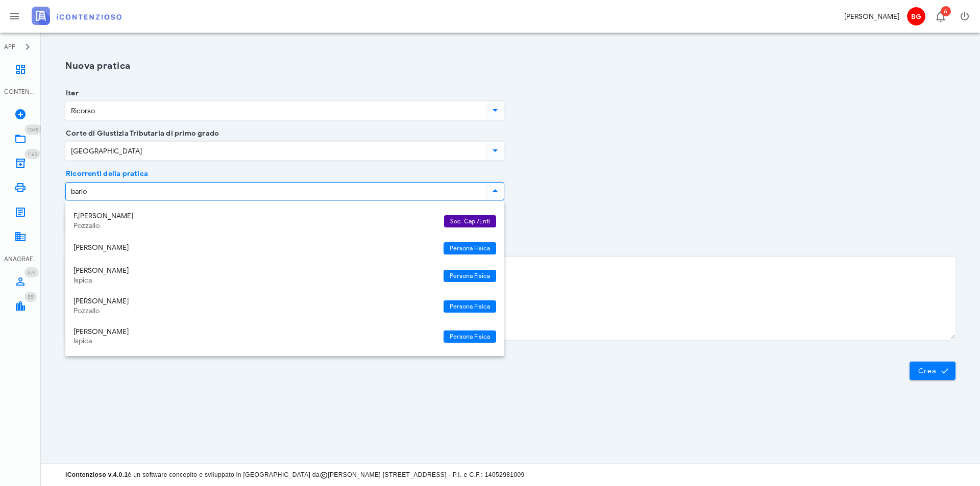
click at [160, 312] on div "Pozzallo" at bounding box center [254, 311] width 362 height 9
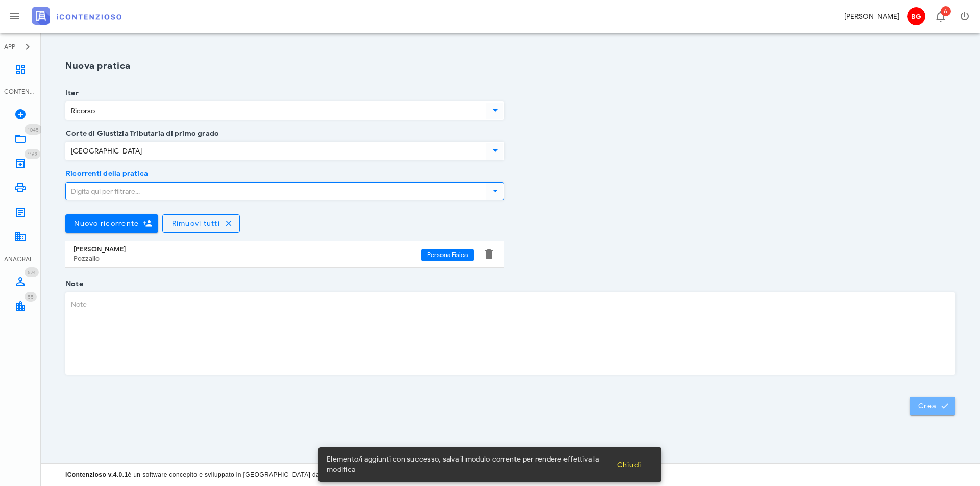
click at [934, 404] on span "Crea" at bounding box center [933, 406] width 30 height 9
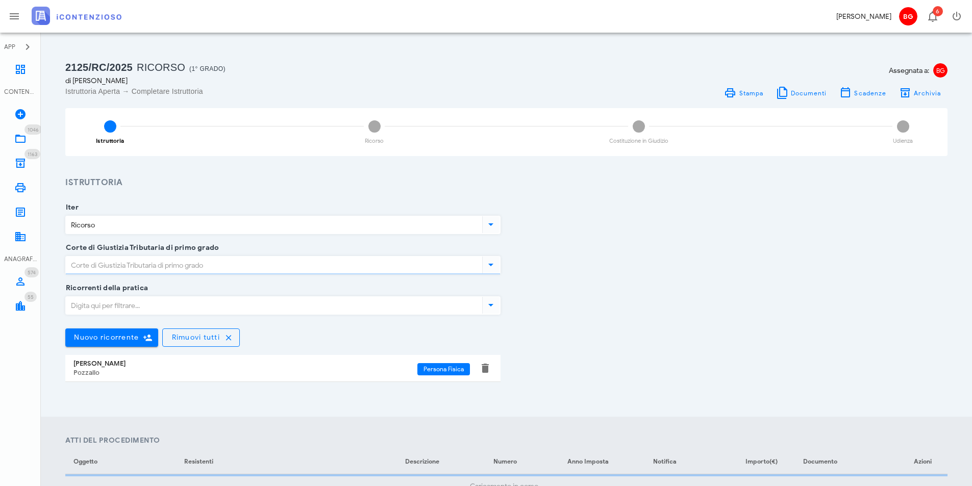
type input "[GEOGRAPHIC_DATA]"
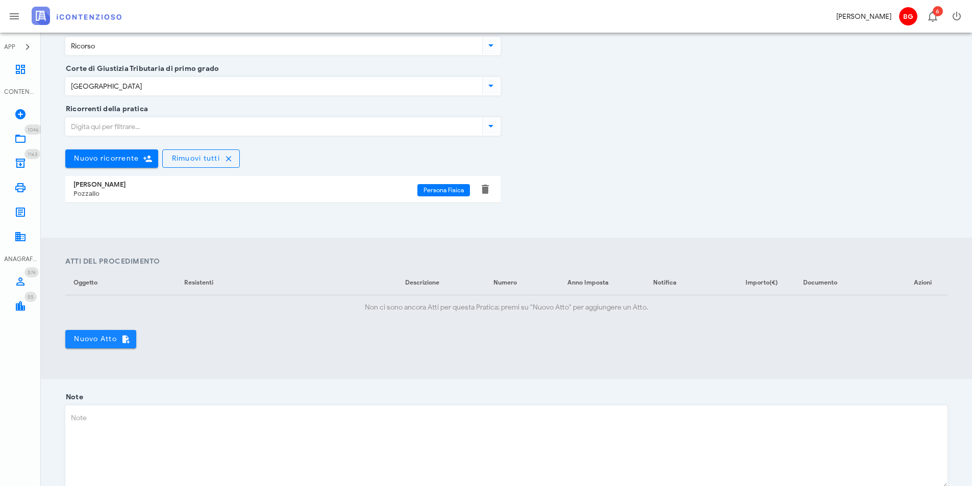
scroll to position [204, 0]
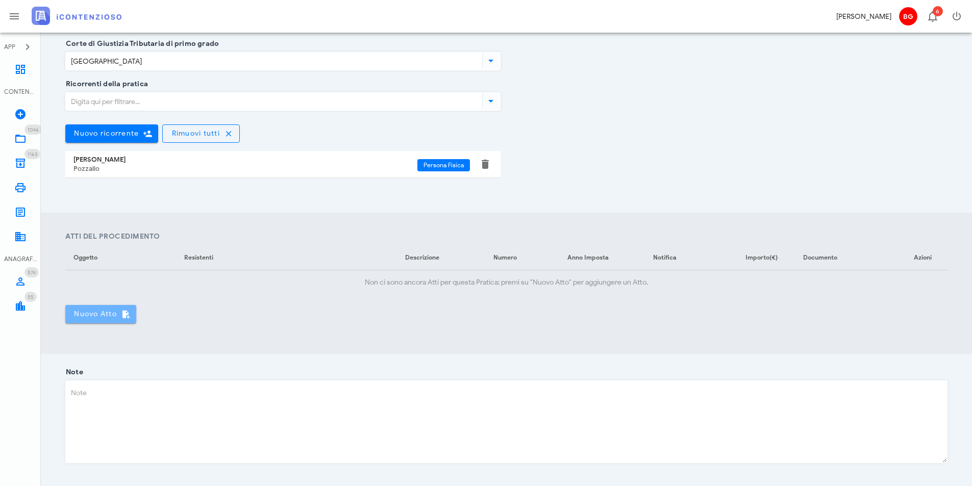
click at [107, 313] on span "Nuovo Atto" at bounding box center [100, 314] width 55 height 9
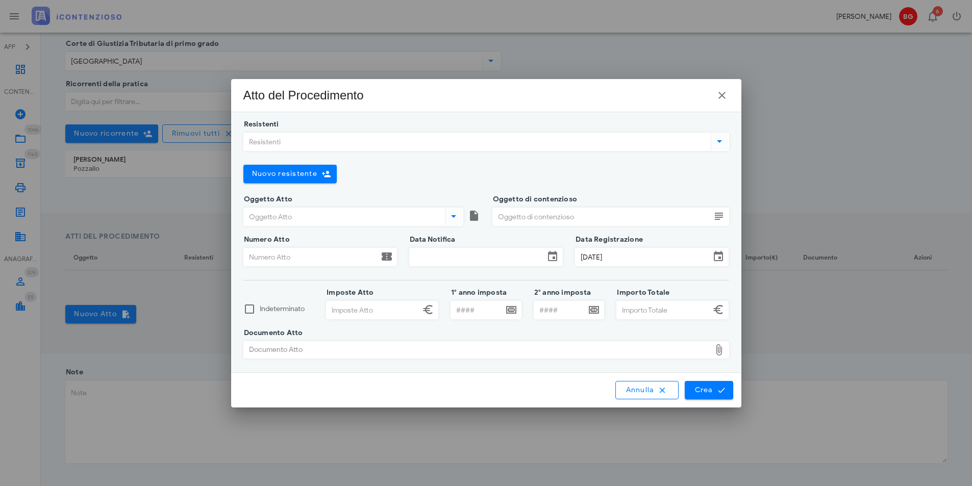
click at [373, 140] on input "Resistenti" at bounding box center [476, 141] width 465 height 17
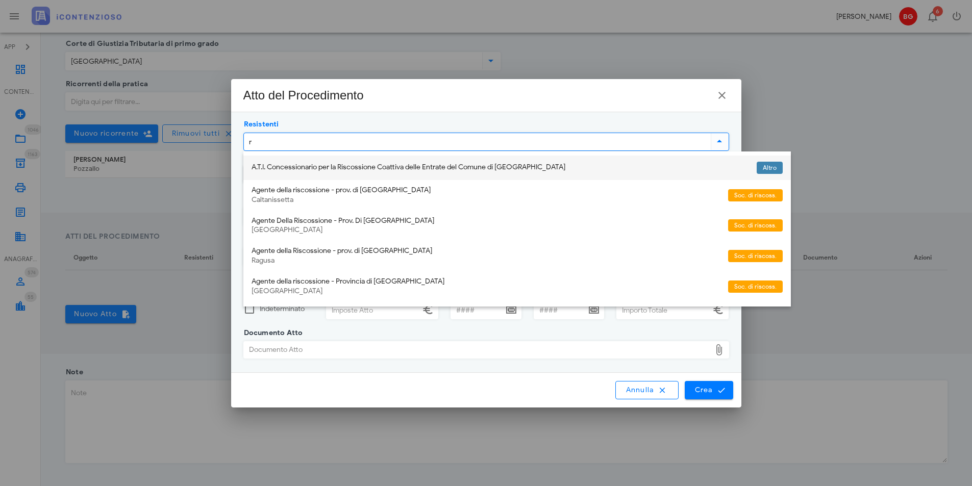
type input "rt"
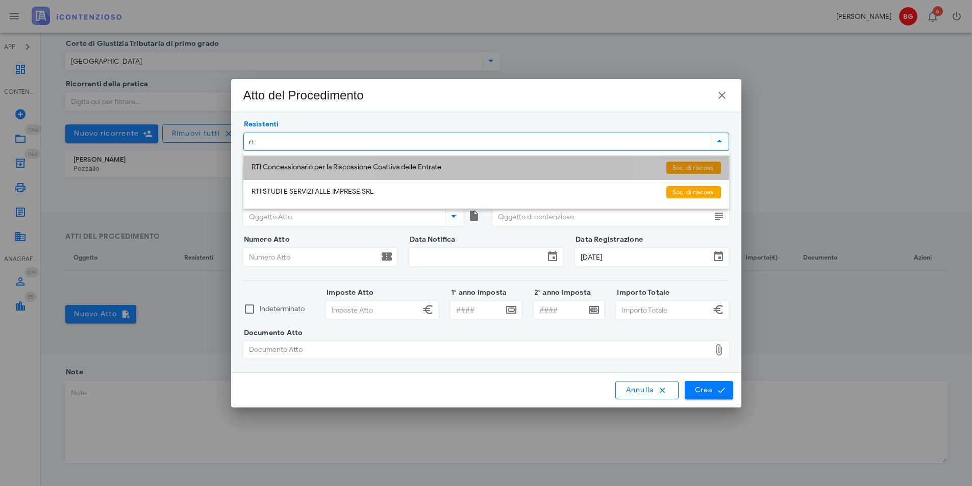
click at [440, 168] on div "RTI Concessionario per la Riscossione Coattiva delle Entrate" at bounding box center [455, 167] width 407 height 9
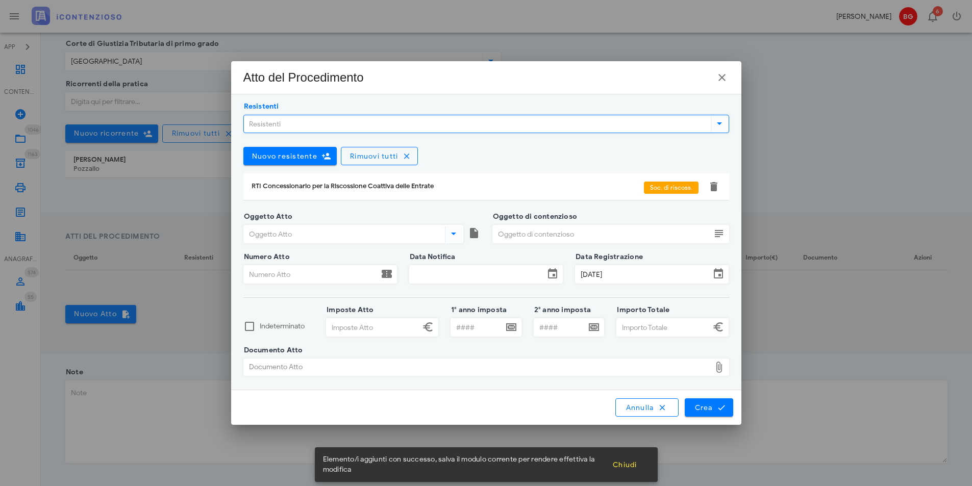
click at [353, 233] on input "Oggetto Atto" at bounding box center [343, 234] width 199 height 17
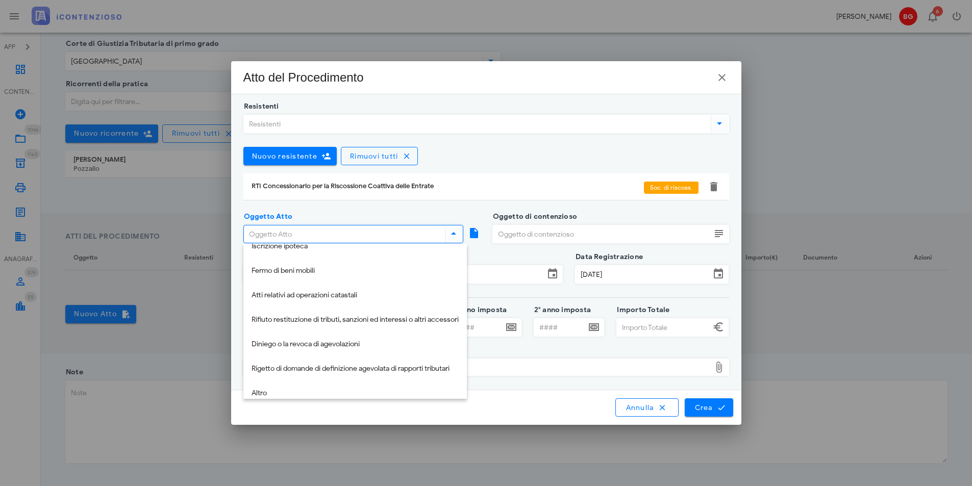
scroll to position [153, 0]
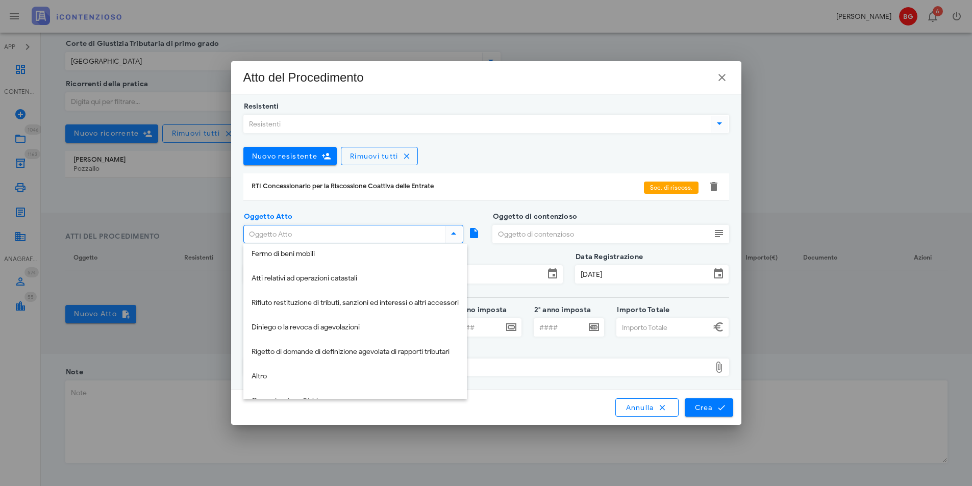
click at [303, 376] on div "Altro" at bounding box center [355, 377] width 207 height 9
type input "Altro"
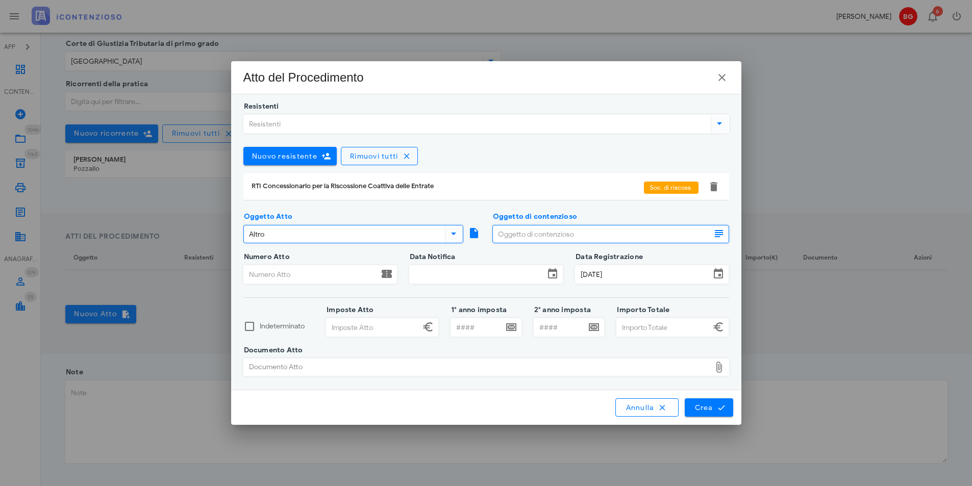
click at [554, 237] on input "Oggetto di contenzioso" at bounding box center [602, 234] width 218 height 17
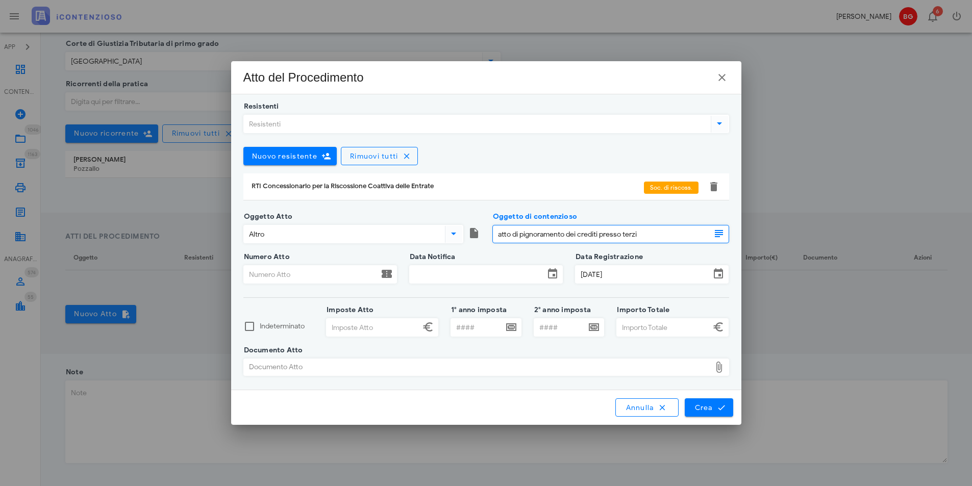
type input "atto di pignoramento dei crediti presso terzi"
click at [302, 270] on input "Numero Atto" at bounding box center [311, 274] width 135 height 17
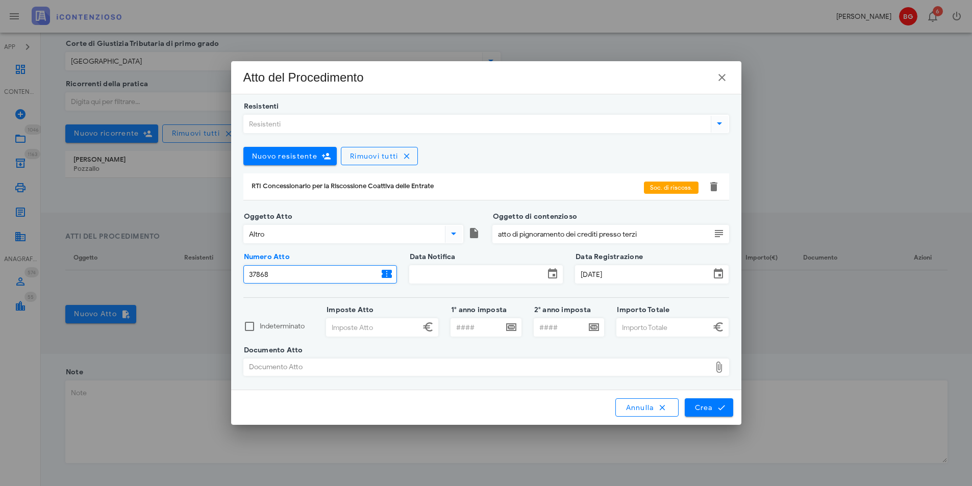
type input "37868"
click at [440, 268] on input "Data Notifica" at bounding box center [477, 274] width 135 height 17
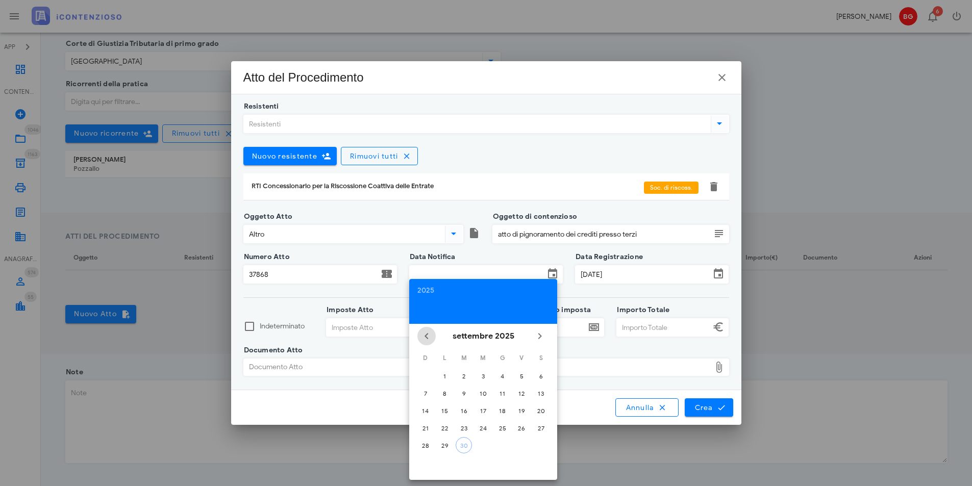
click at [425, 338] on icon "Il mese scorso" at bounding box center [426, 336] width 12 height 12
click at [447, 394] on div "4" at bounding box center [445, 394] width 16 height 8
type input "[DATE]"
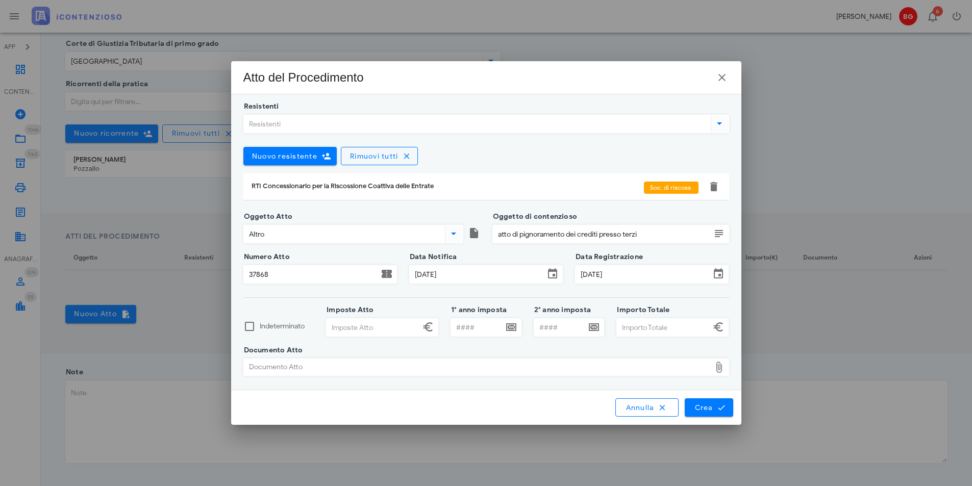
click at [379, 323] on input "Imposte Atto" at bounding box center [373, 327] width 93 height 17
type input "1.250,07"
drag, startPoint x: 634, startPoint y: 327, endPoint x: 628, endPoint y: 327, distance: 5.6
click at [634, 327] on input "Importo Totale" at bounding box center [663, 327] width 93 height 17
click at [521, 366] on div "Documento Atto" at bounding box center [477, 367] width 467 height 16
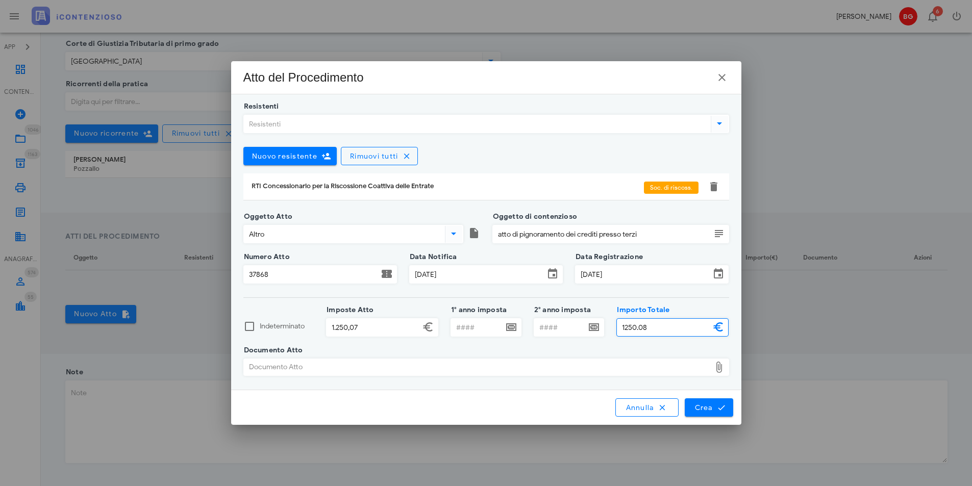
type input "1.250,08"
type input "C:\fakepath\7428.pdf"
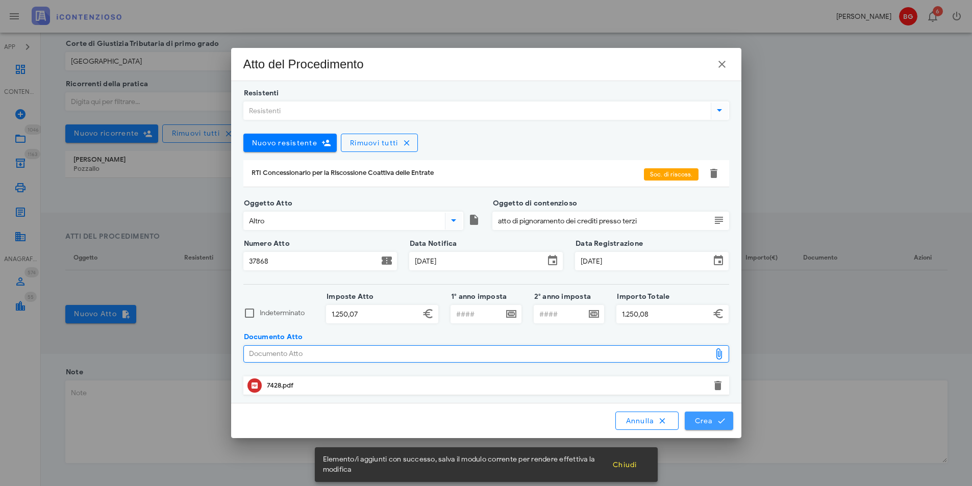
click at [713, 425] on span "Crea" at bounding box center [709, 420] width 30 height 9
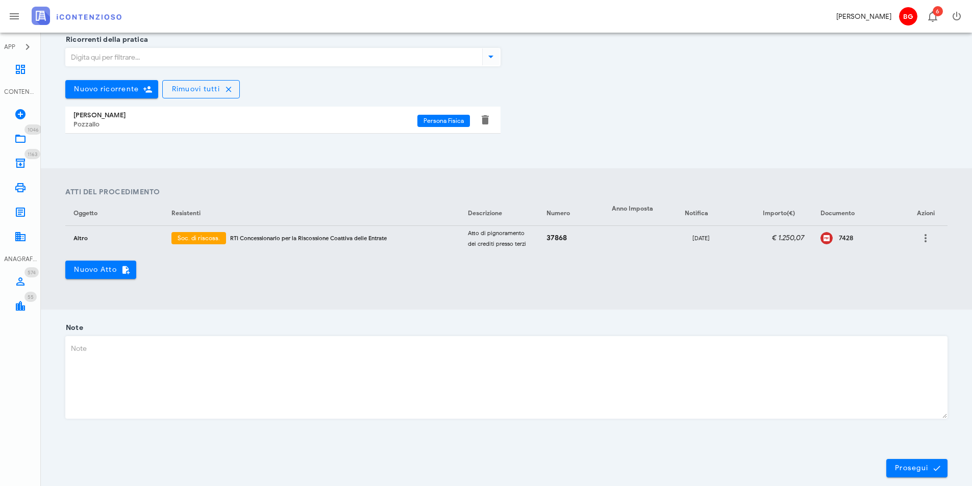
scroll to position [281, 0]
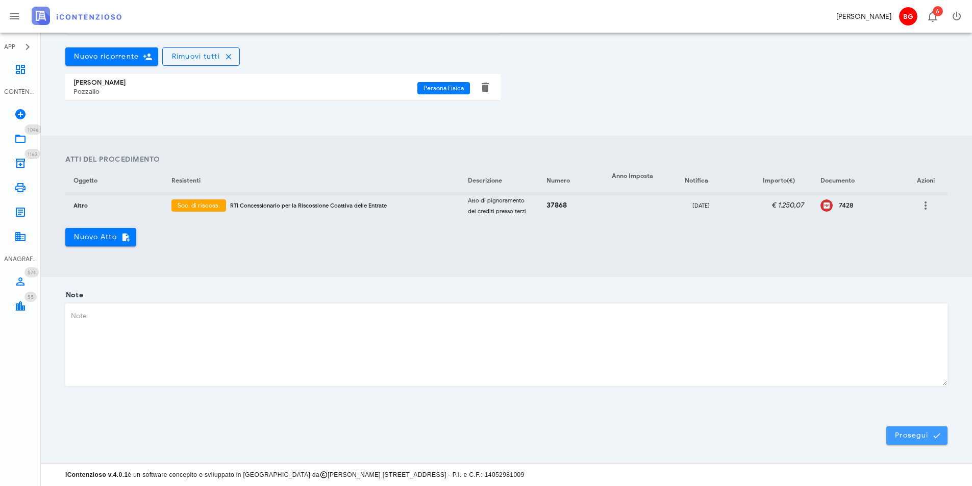
click at [926, 439] on span "Prosegui" at bounding box center [917, 435] width 45 height 9
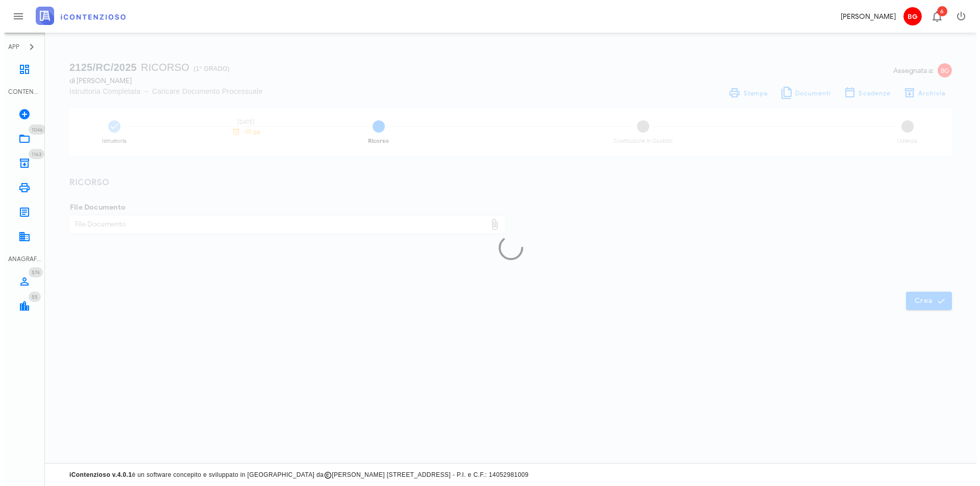
scroll to position [0, 0]
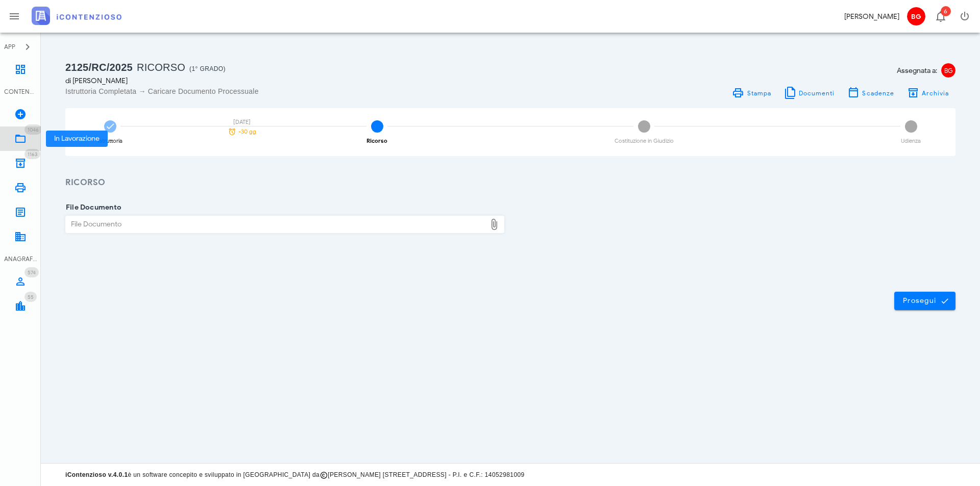
click at [22, 137] on icon at bounding box center [20, 139] width 12 height 12
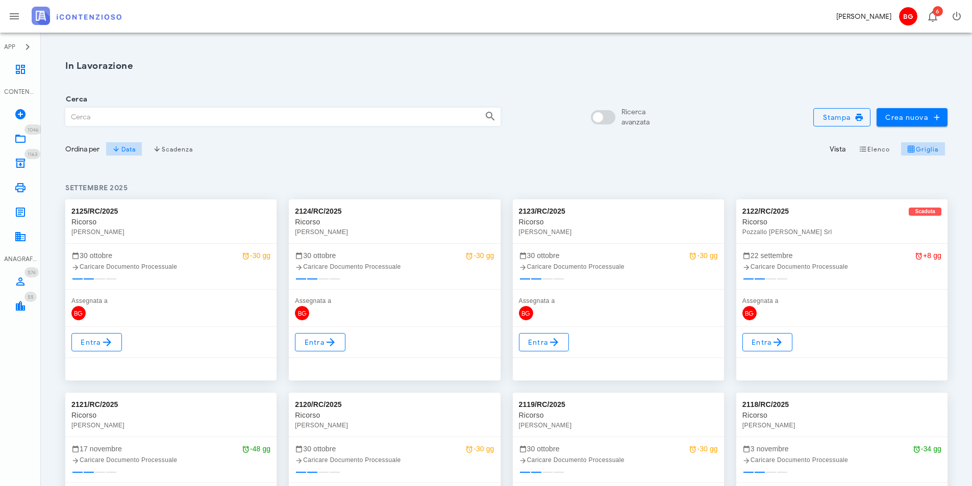
click at [775, 332] on div "Entra" at bounding box center [841, 354] width 211 height 54
click at [558, 341] on icon at bounding box center [554, 342] width 12 height 12
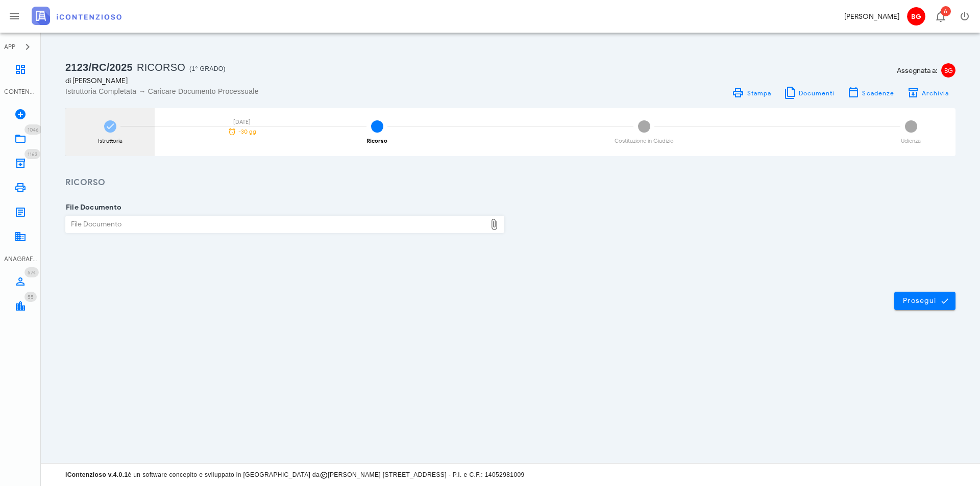
click at [106, 128] on icon at bounding box center [110, 126] width 10 height 10
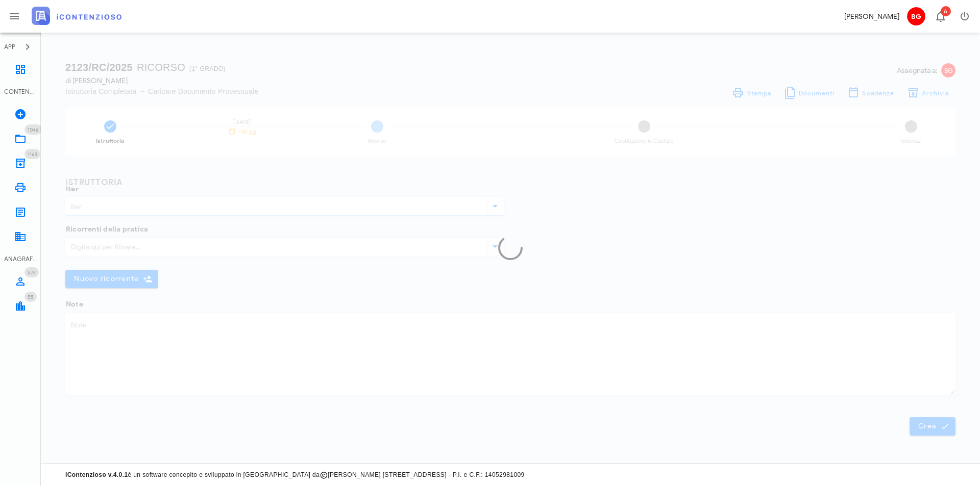
type input "Ricorso"
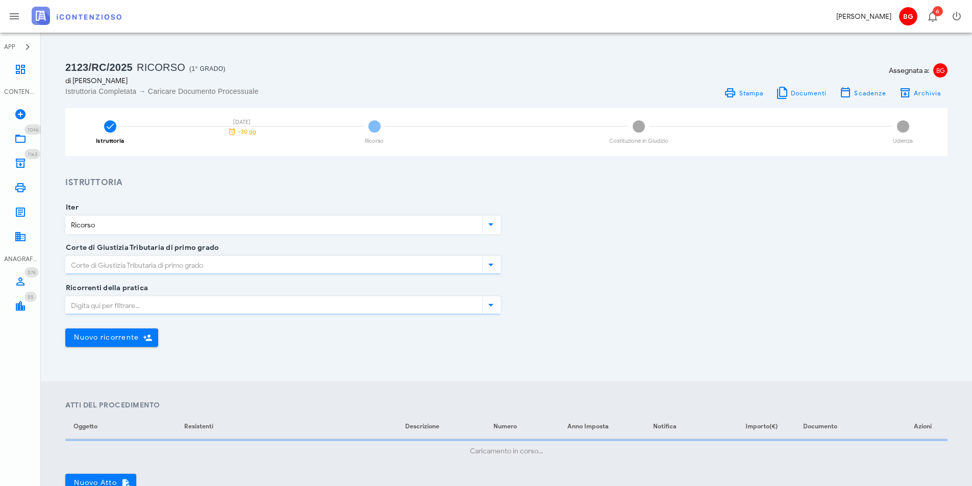
type input "[GEOGRAPHIC_DATA]"
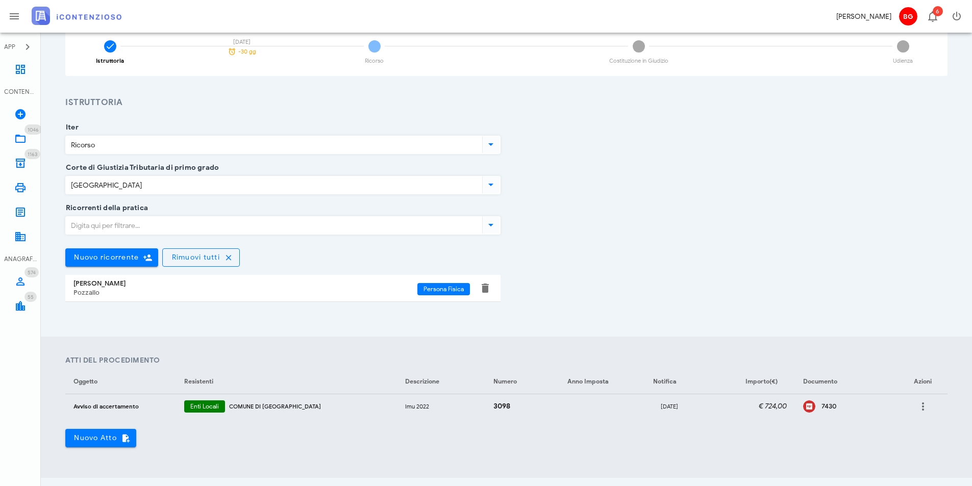
scroll to position [204, 0]
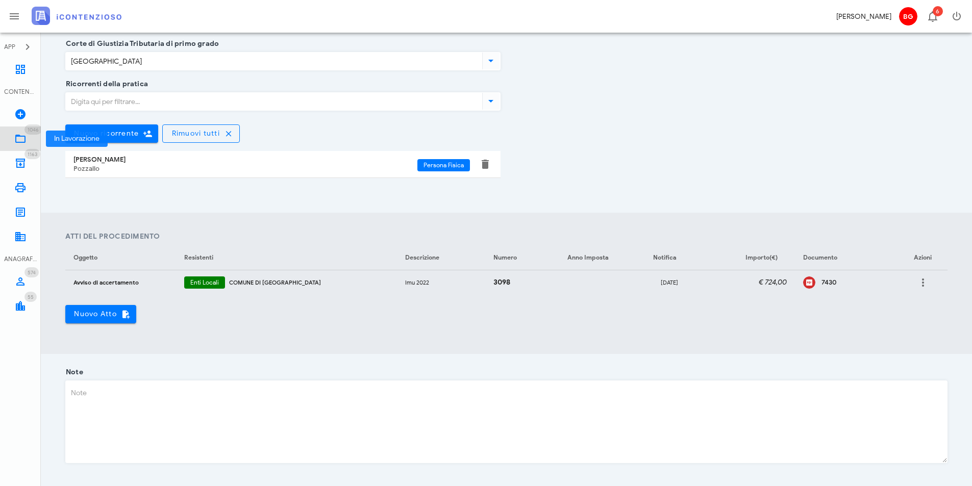
click at [19, 138] on icon at bounding box center [20, 139] width 12 height 12
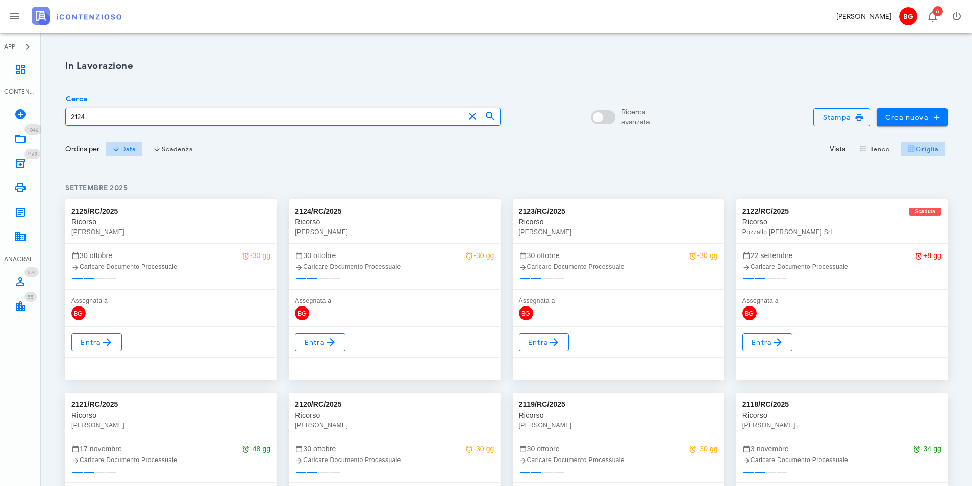
type input "2124"
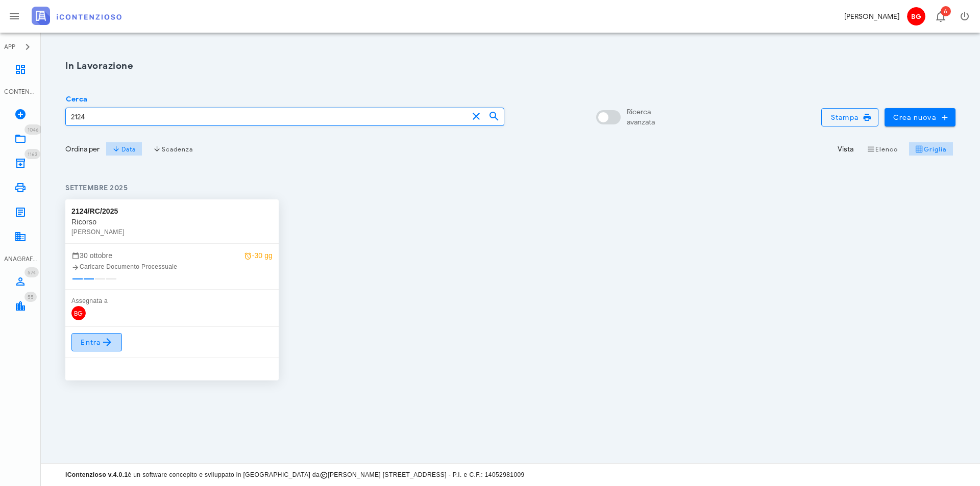
click at [96, 346] on span "Entra" at bounding box center [96, 342] width 33 height 12
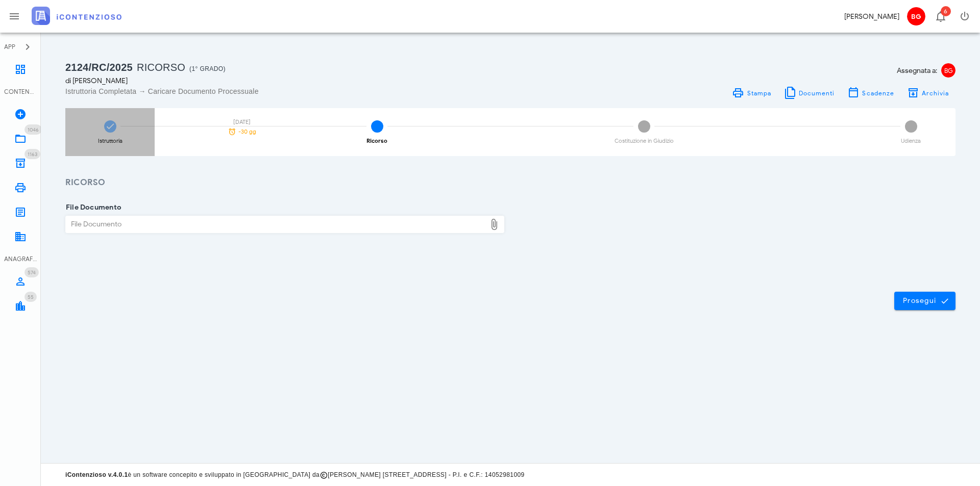
click at [128, 143] on div "Istruttoria 30/10/2025 -30 gg" at bounding box center [109, 132] width 89 height 48
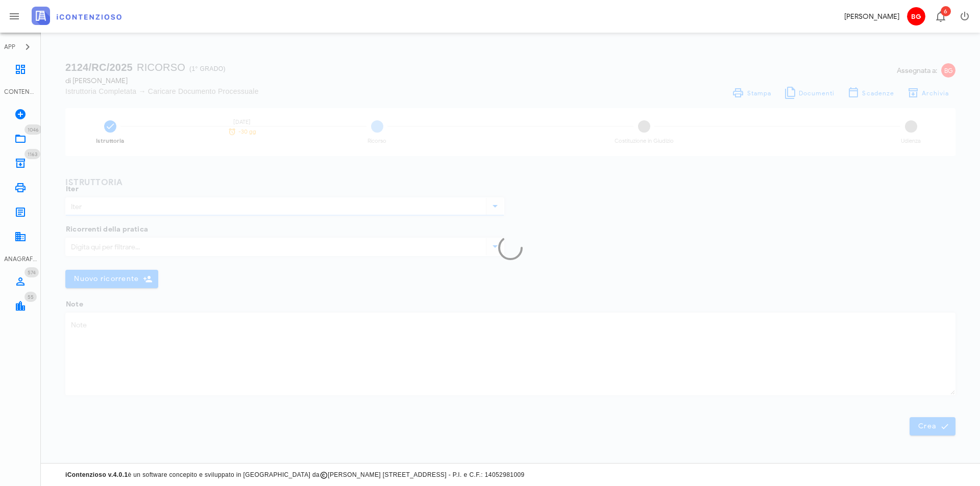
type input "Ricorso"
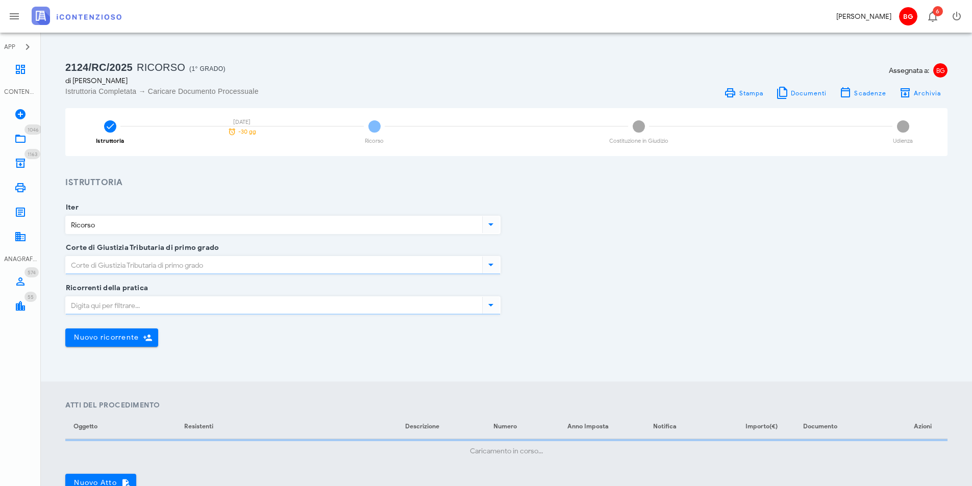
scroll to position [204, 0]
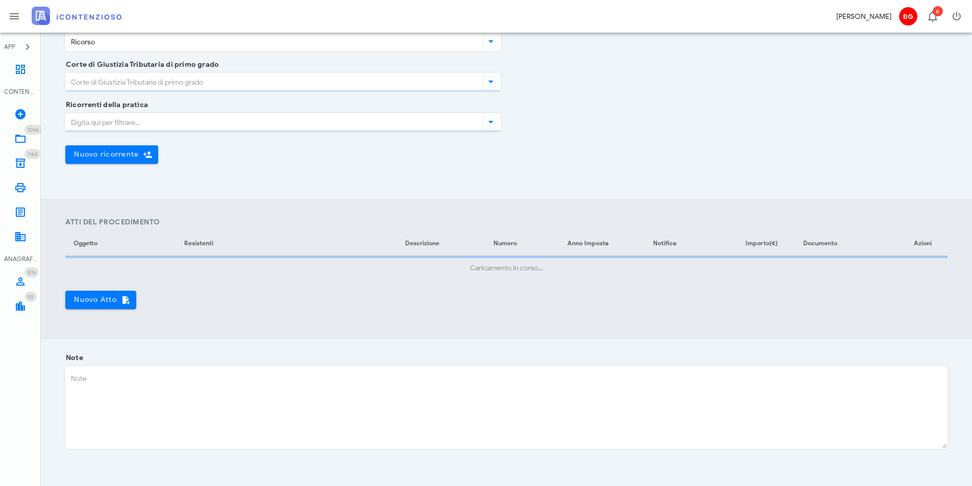
type input "[GEOGRAPHIC_DATA]"
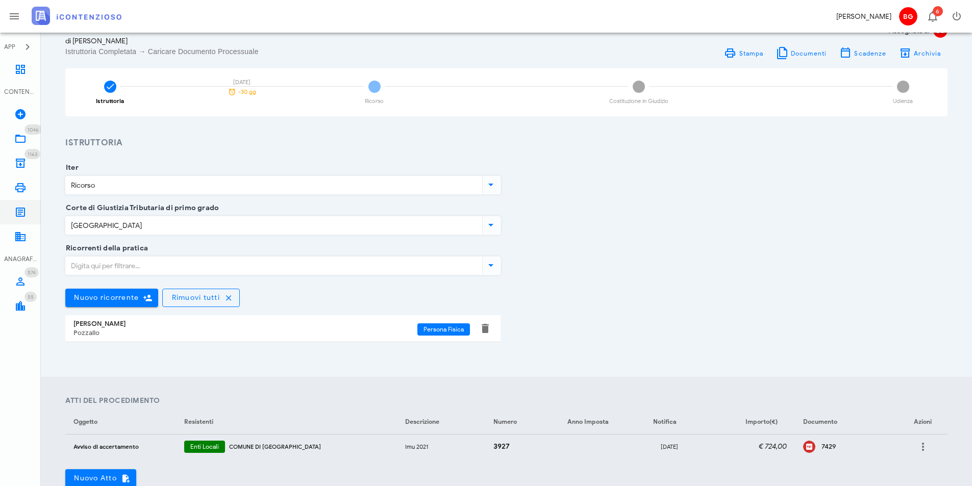
scroll to position [0, 0]
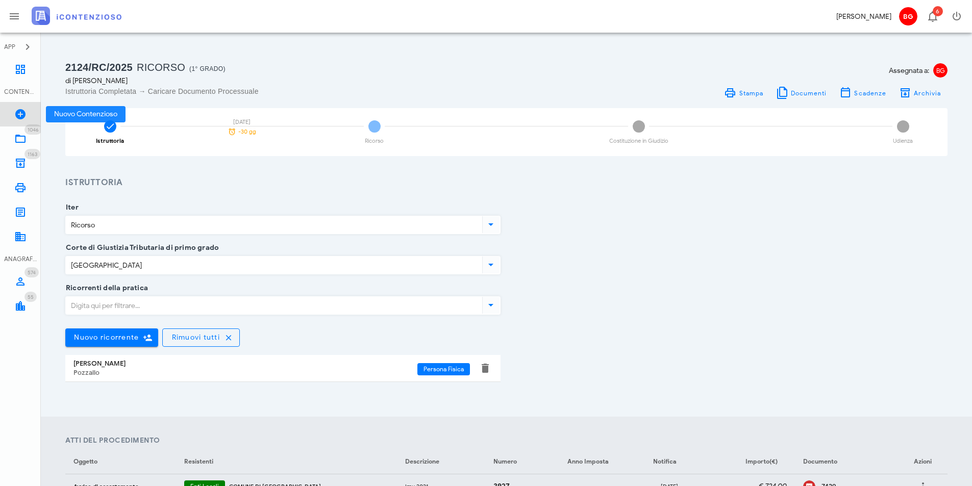
click at [21, 111] on icon at bounding box center [20, 114] width 12 height 12
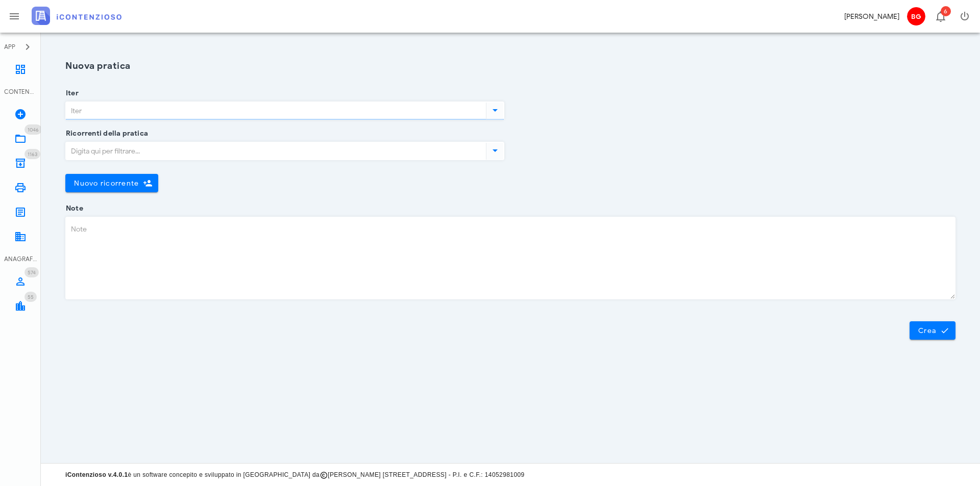
click at [160, 114] on input "Iter" at bounding box center [275, 110] width 418 height 17
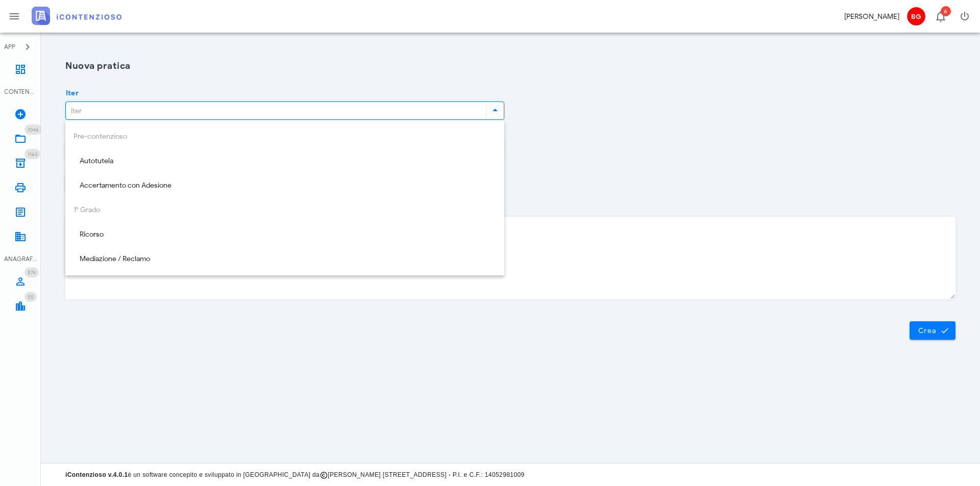
click at [150, 223] on div "Ricorso" at bounding box center [284, 234] width 439 height 24
type input "Ricorso"
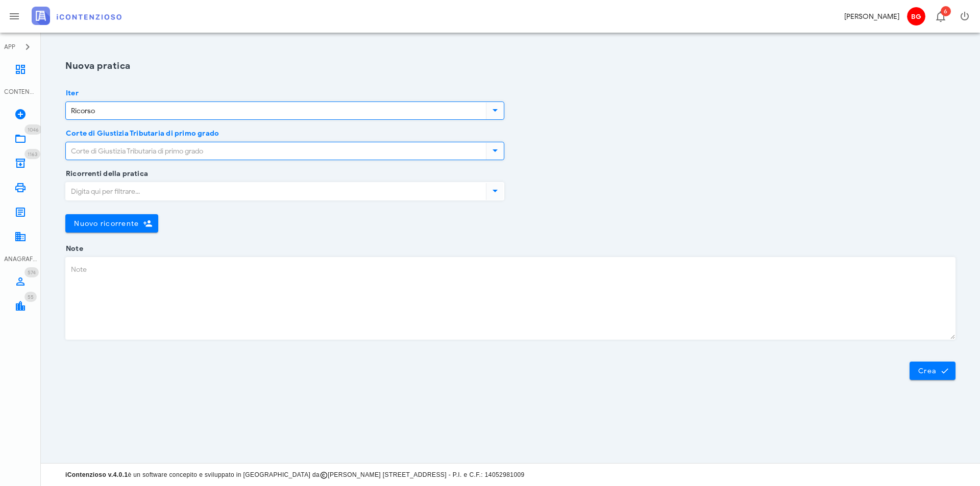
click at [176, 153] on input "Corte di Giustizia Tributaria di primo grado" at bounding box center [275, 150] width 418 height 17
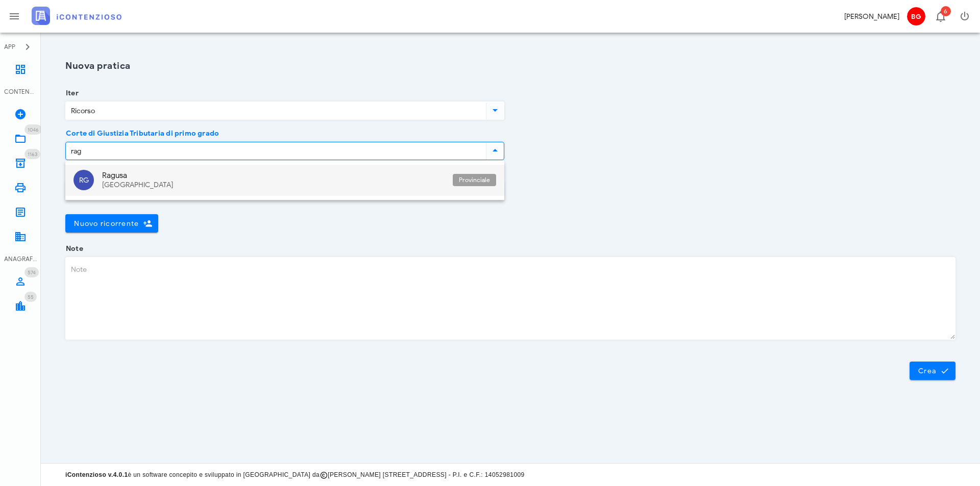
click at [139, 183] on div "[GEOGRAPHIC_DATA]" at bounding box center [273, 185] width 342 height 9
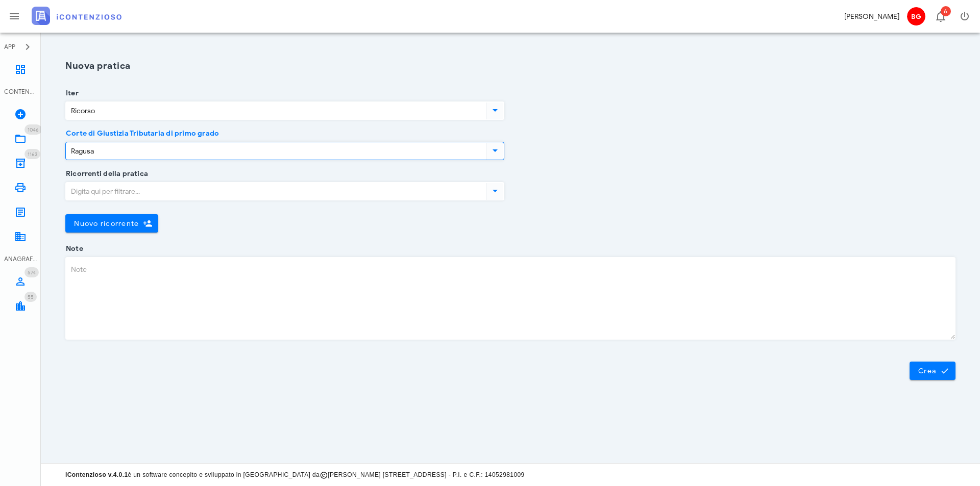
type input "Ragusa"
click at [147, 186] on input "Ricorrenti della pratica" at bounding box center [275, 191] width 418 height 17
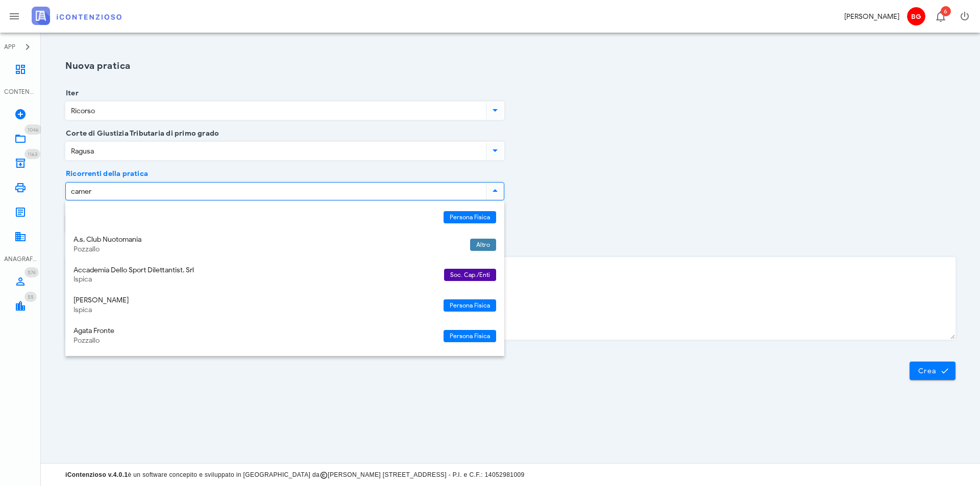
type input "camera"
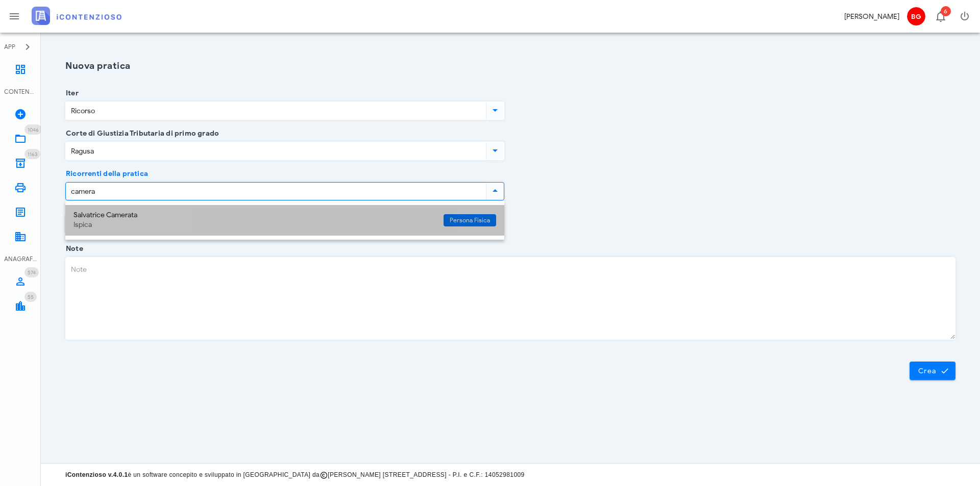
click at [154, 212] on div "Salvatrice Camerata" at bounding box center [254, 215] width 362 height 9
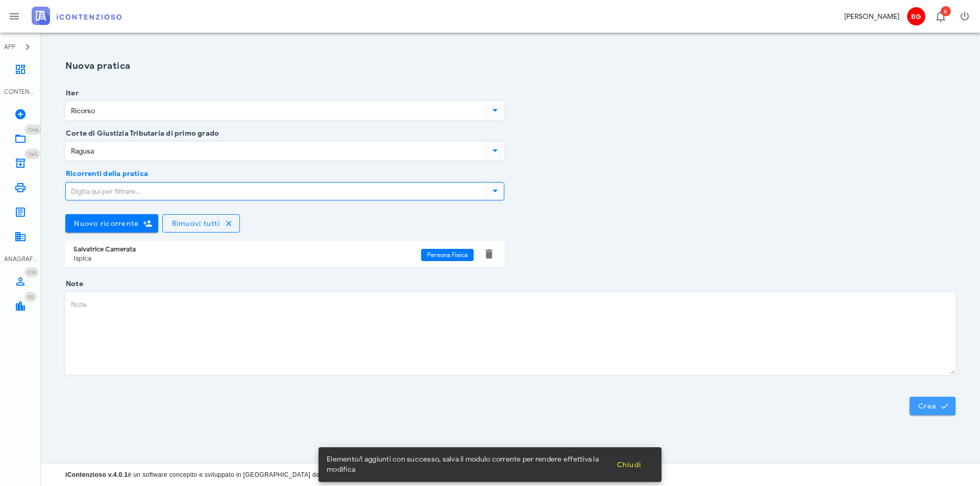
click at [926, 406] on span "Crea" at bounding box center [933, 406] width 30 height 9
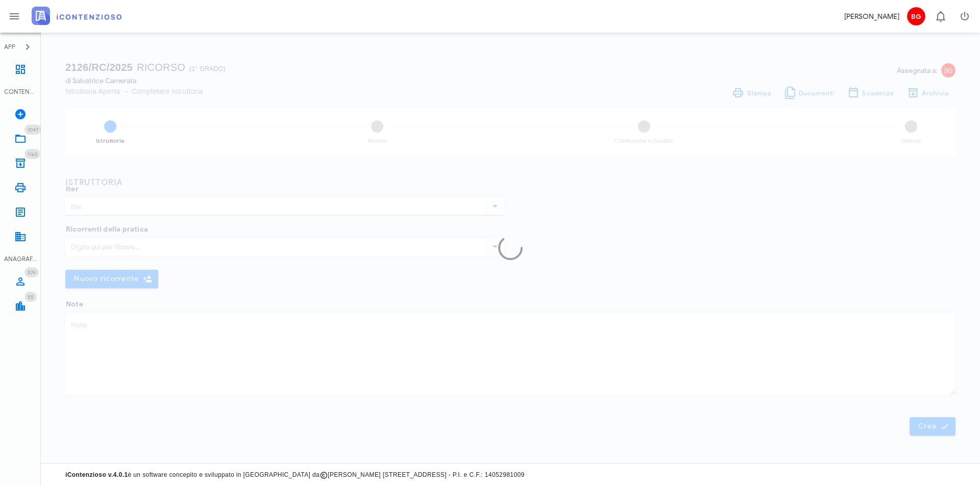
type input "Ricorso"
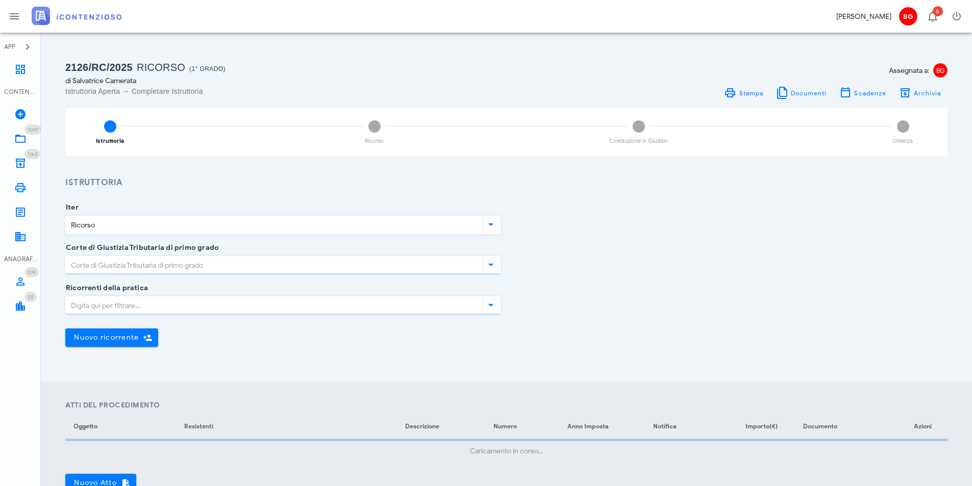
type input "Ragusa"
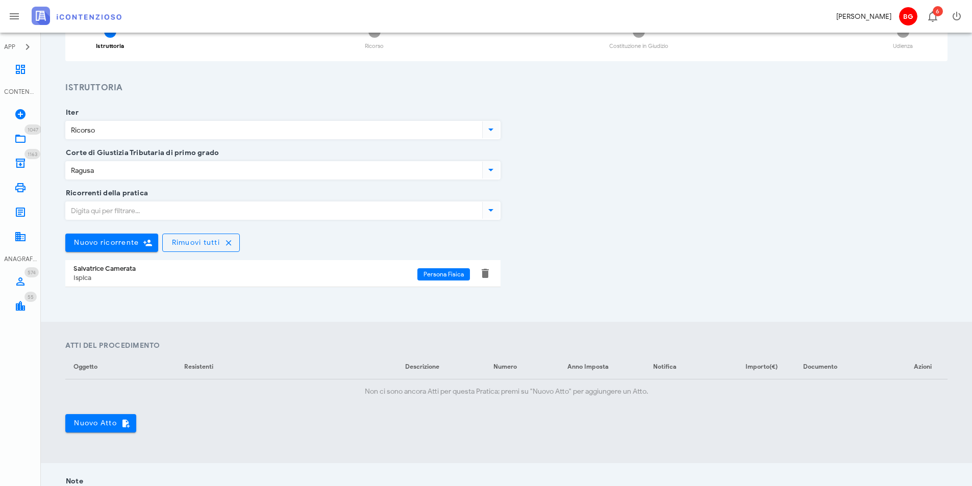
scroll to position [204, 0]
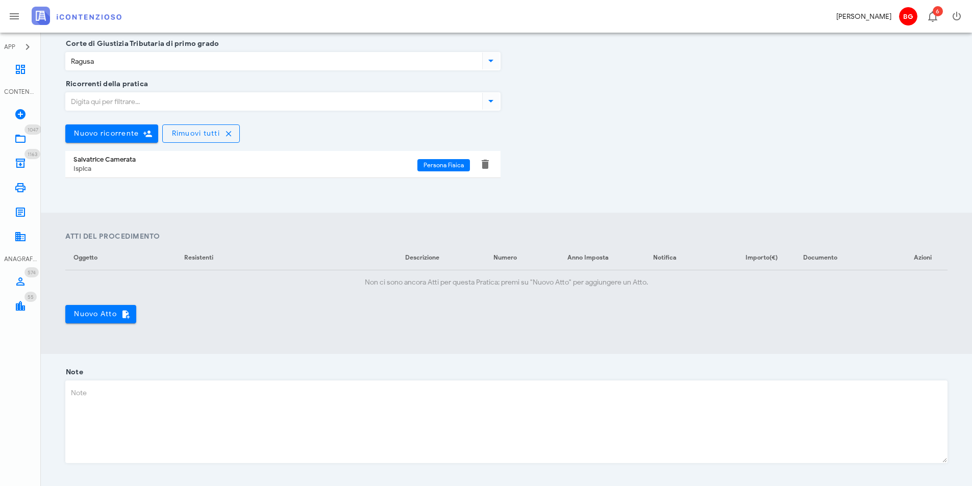
click at [65, 317] on section "Atti del Procedimento Oggetto Resistenti Descrizione Numero Anno Imposta Notifi…" at bounding box center [506, 283] width 931 height 141
click at [108, 312] on span "Nuovo Atto" at bounding box center [100, 314] width 55 height 9
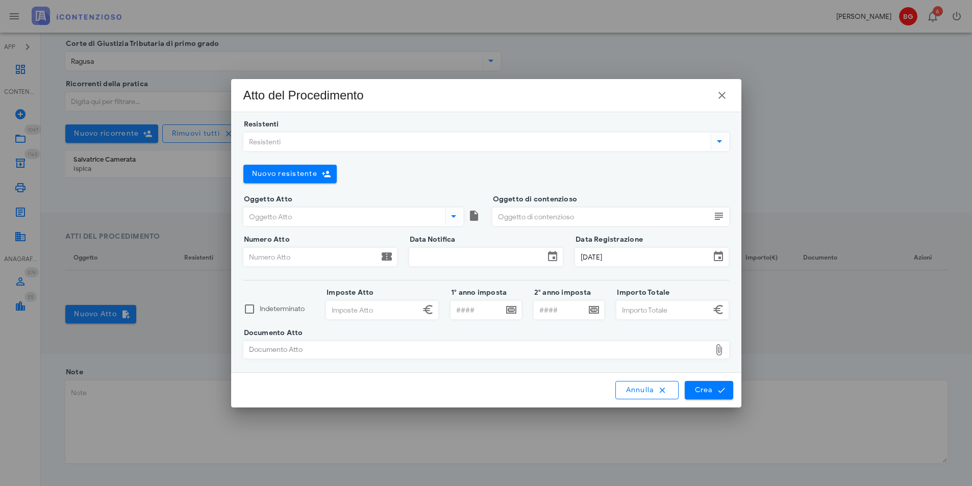
click at [374, 139] on input "Resistenti" at bounding box center [476, 141] width 465 height 17
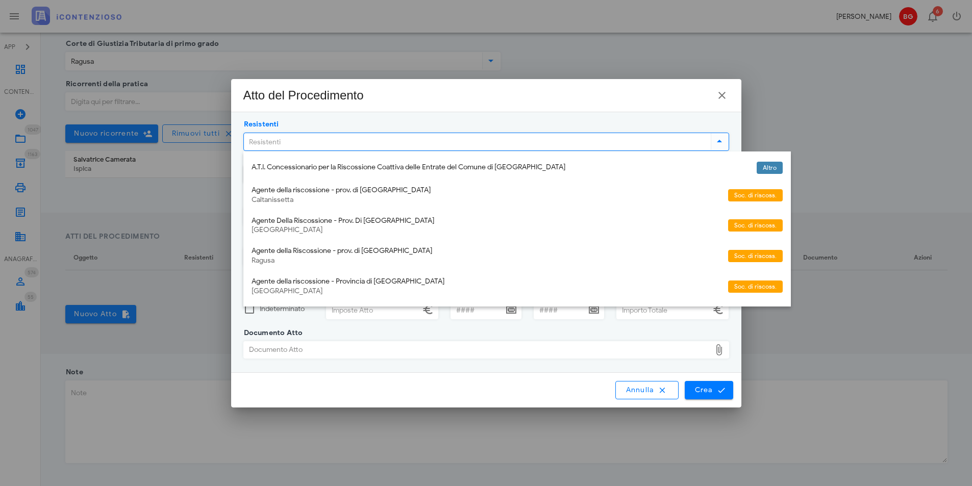
click at [365, 256] on div "Agente della Riscossione - prov. di Ragusa Ragusa" at bounding box center [486, 256] width 468 height 31
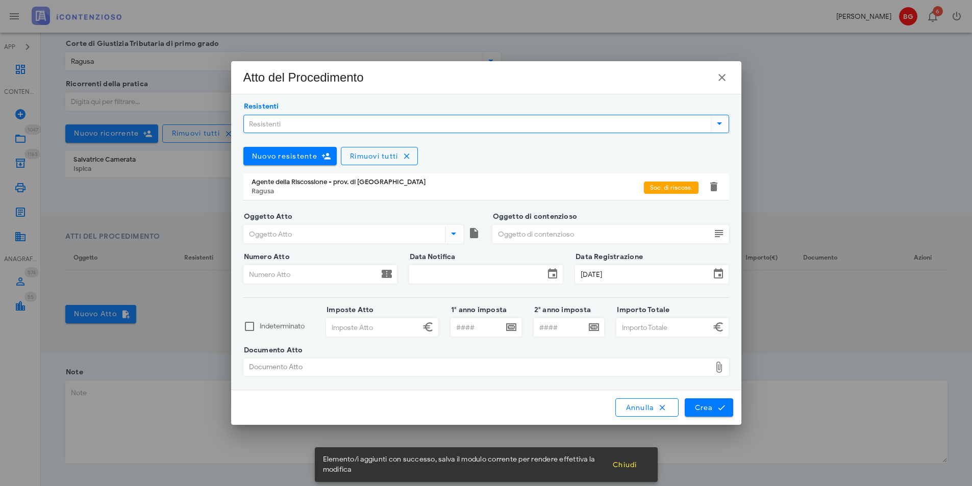
click at [339, 233] on input "Oggetto Atto" at bounding box center [343, 234] width 199 height 17
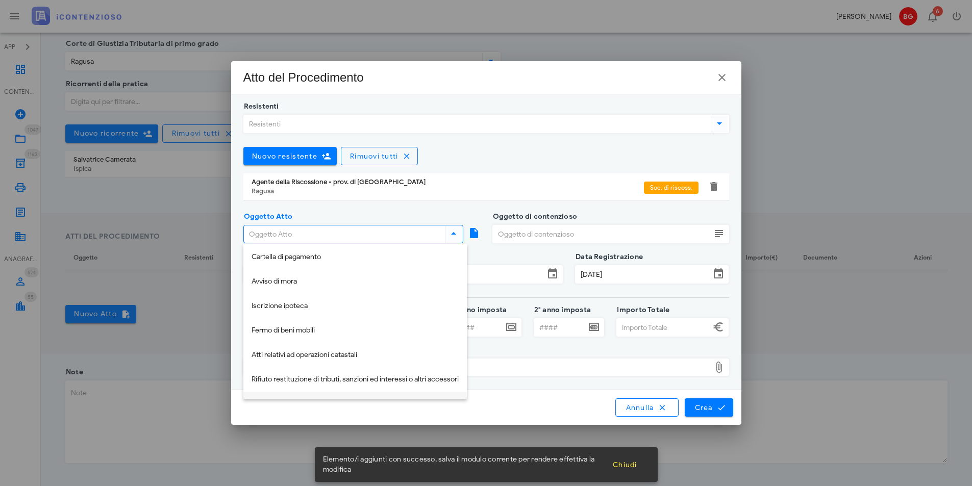
scroll to position [153, 0]
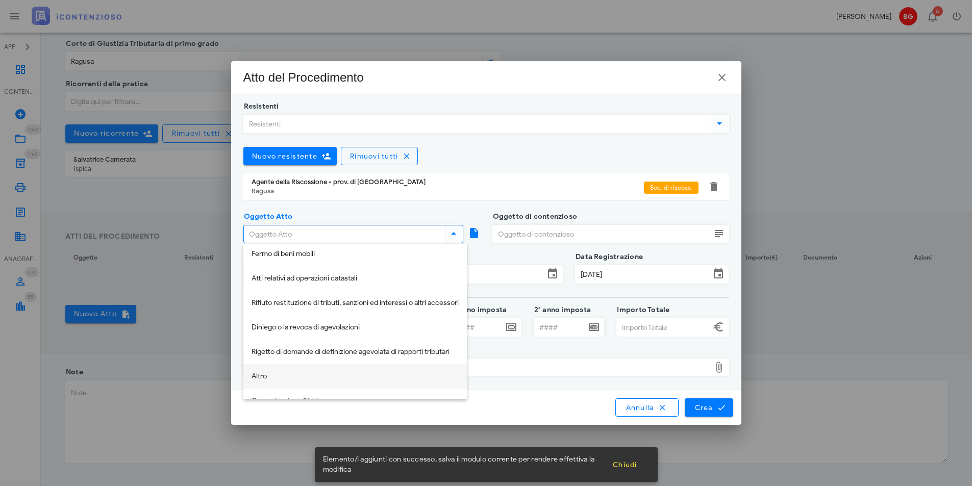
click at [276, 373] on div "Altro" at bounding box center [355, 377] width 207 height 9
type input "Altro"
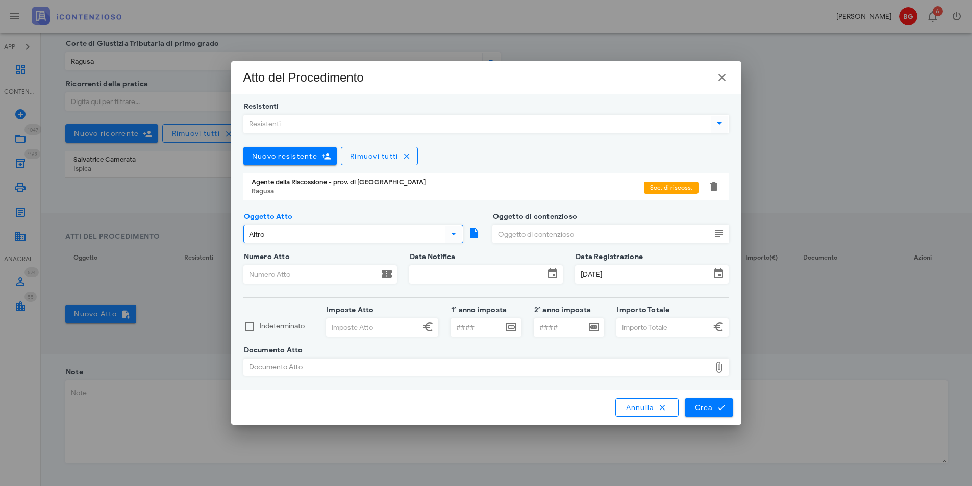
click at [636, 232] on input "Oggetto di contenzioso" at bounding box center [602, 234] width 218 height 17
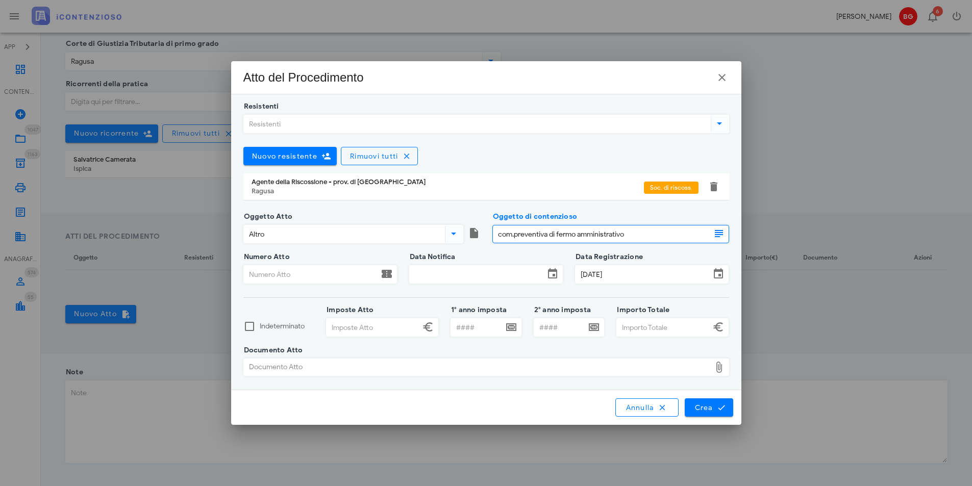
type input "com.preventiva di fermo amministrativo"
click at [313, 275] on input "Numero Atto" at bounding box center [311, 274] width 135 height 17
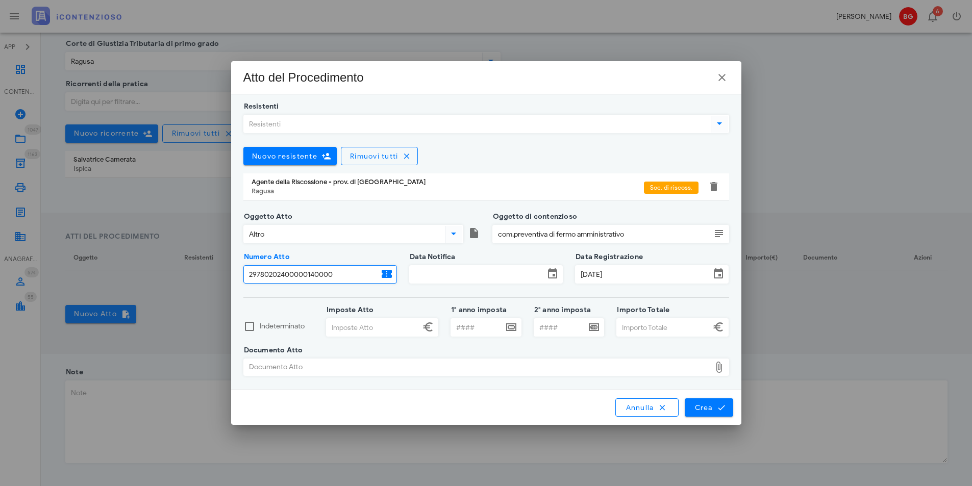
type input "29780202400000140000"
click at [463, 277] on input "Data Notifica" at bounding box center [477, 274] width 135 height 17
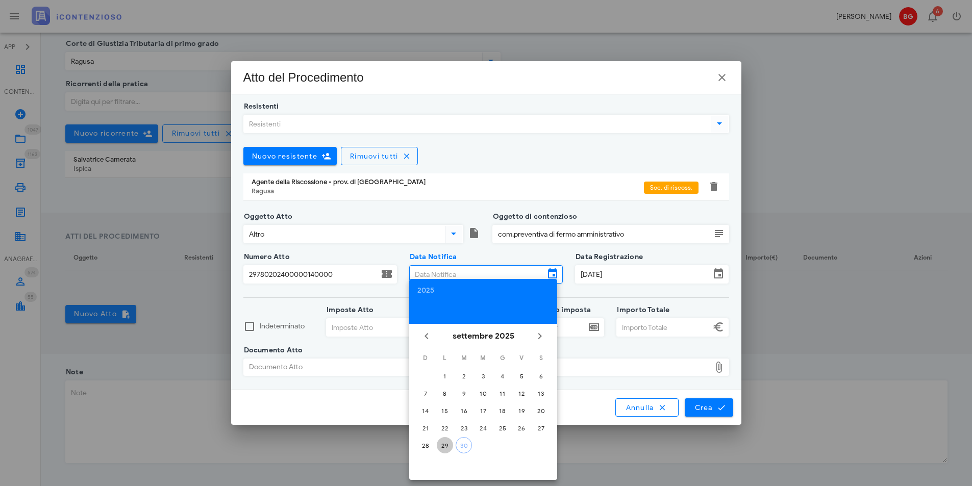
click at [447, 446] on div "29" at bounding box center [445, 446] width 16 height 8
type input "[DATE]"
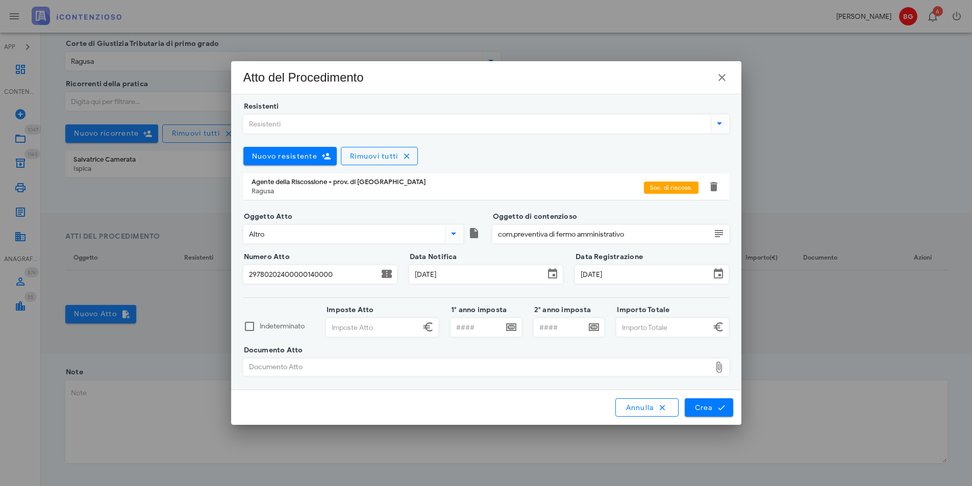
click at [380, 331] on input "Imposte Atto" at bounding box center [373, 327] width 93 height 17
type input "380,90"
click at [664, 332] on input "Importo Totale" at bounding box center [663, 327] width 93 height 17
click at [602, 367] on div "Documento Atto" at bounding box center [477, 367] width 467 height 16
type input "380,91"
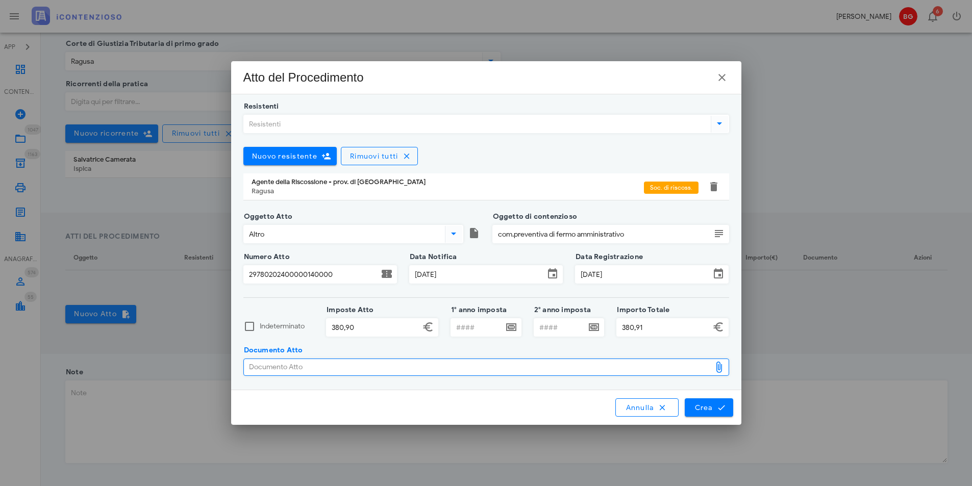
type input "C:\fakepath\7438.pdf"
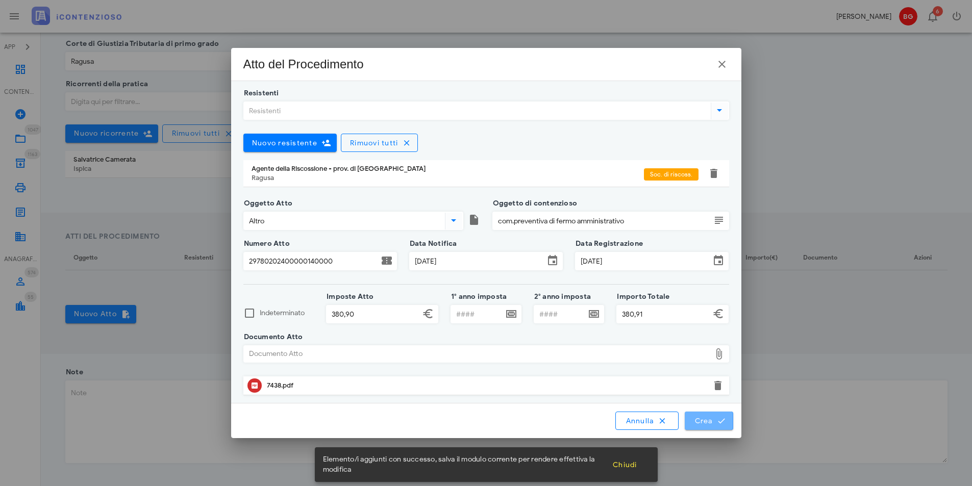
click at [725, 415] on button "Crea" at bounding box center [709, 421] width 48 height 18
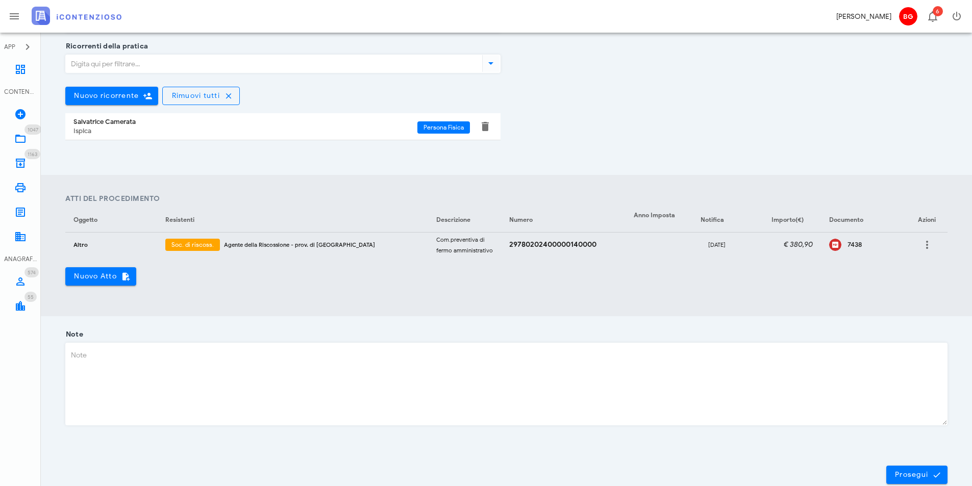
scroll to position [281, 0]
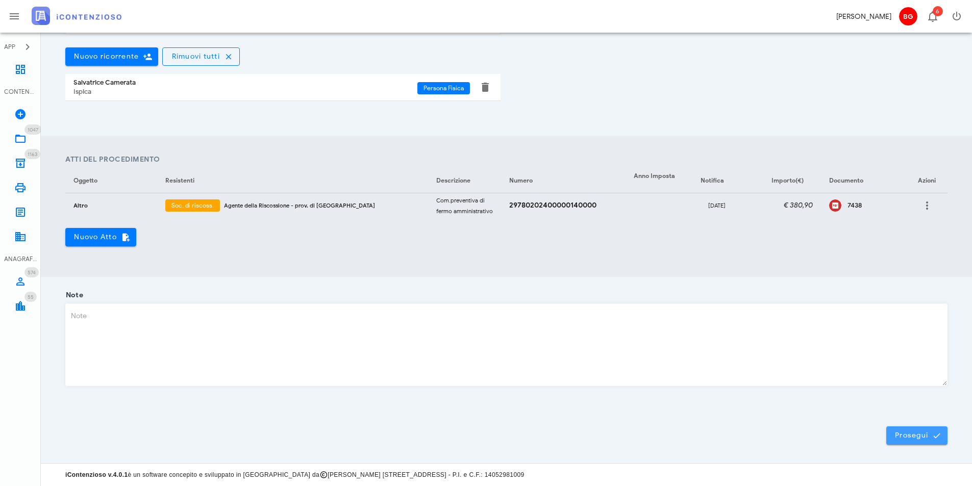
click at [939, 438] on icon "submit" at bounding box center [936, 435] width 9 height 9
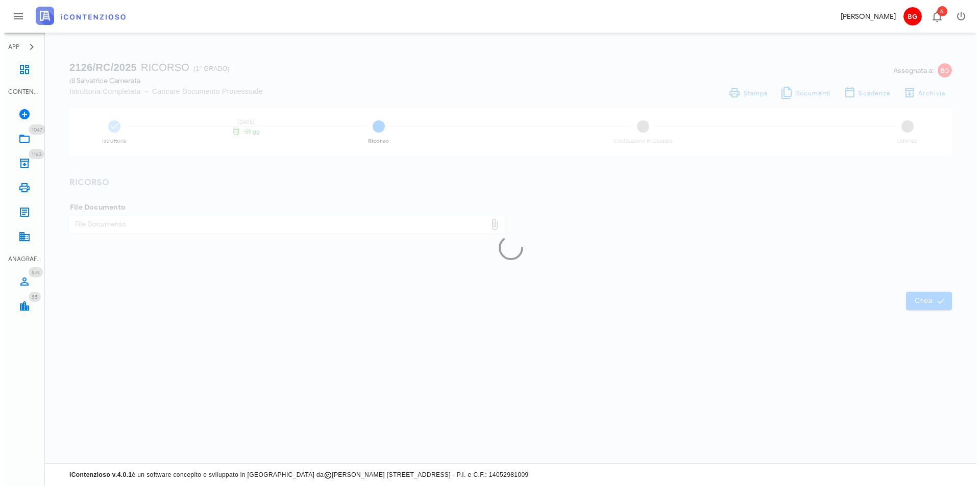
scroll to position [0, 0]
